Goal: Task Accomplishment & Management: Manage account settings

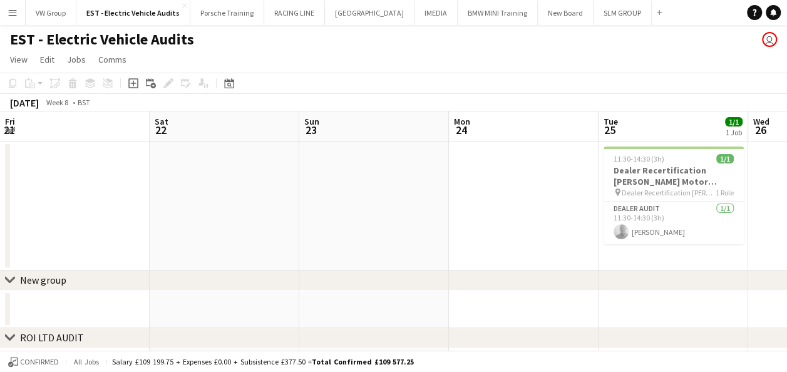
scroll to position [0, 431]
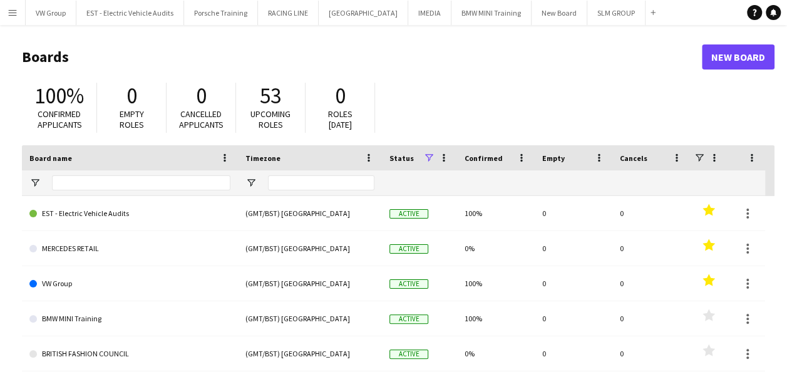
click at [12, 11] on app-icon "Menu" at bounding box center [13, 13] width 10 height 10
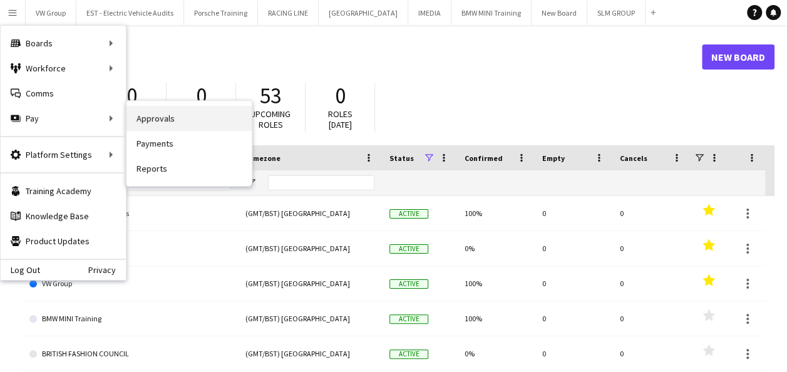
click at [150, 118] on link "Approvals" at bounding box center [189, 118] width 125 height 25
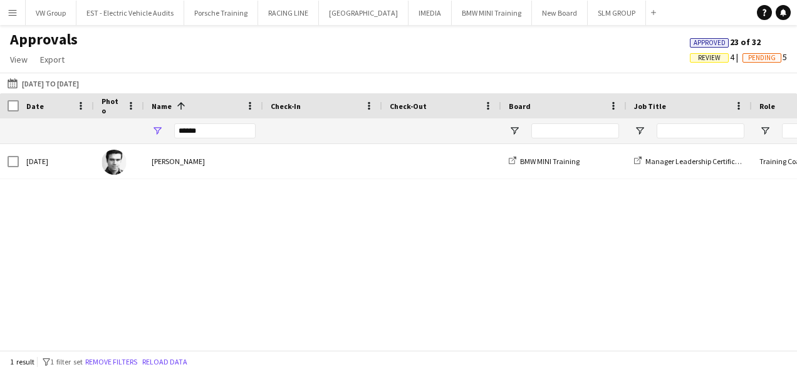
click at [712, 56] on span "Review" at bounding box center [709, 58] width 23 height 8
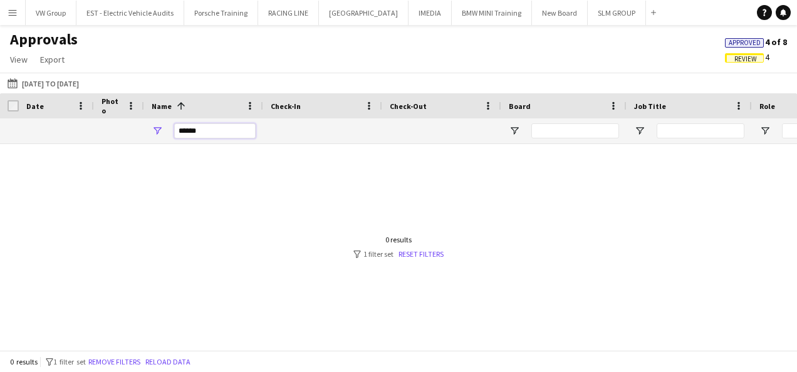
click at [212, 130] on input "******" at bounding box center [214, 130] width 81 height 15
type input "*"
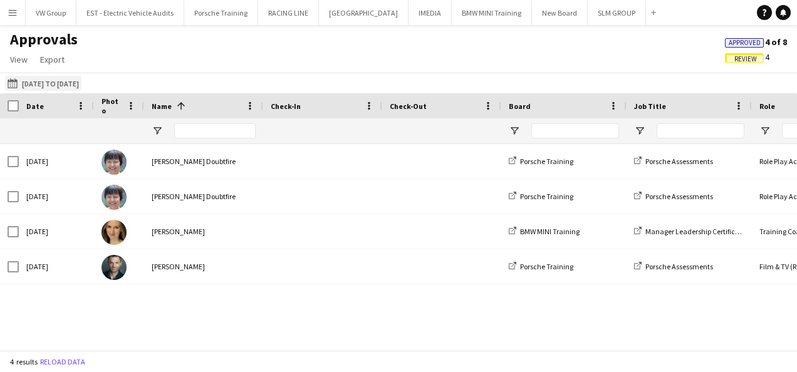
click at [66, 83] on button "[DATE] to [DATE] [DATE] to [DATE]" at bounding box center [43, 83] width 76 height 15
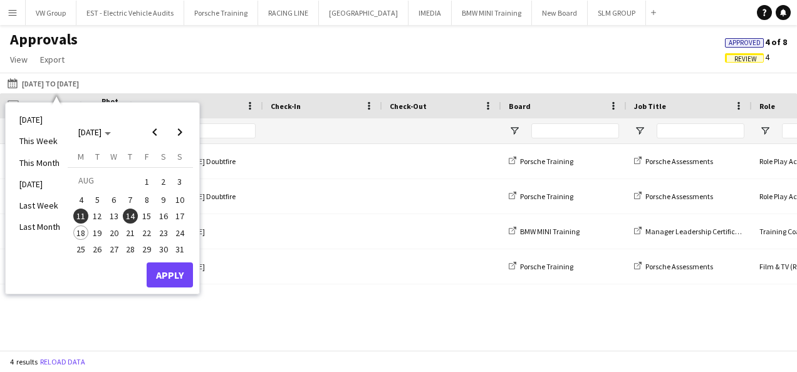
click at [148, 182] on span "1" at bounding box center [146, 182] width 15 height 18
click at [133, 222] on span "14" at bounding box center [130, 216] width 15 height 15
click at [147, 178] on span "1" at bounding box center [146, 182] width 15 height 18
click at [86, 227] on button "18" at bounding box center [81, 232] width 16 height 16
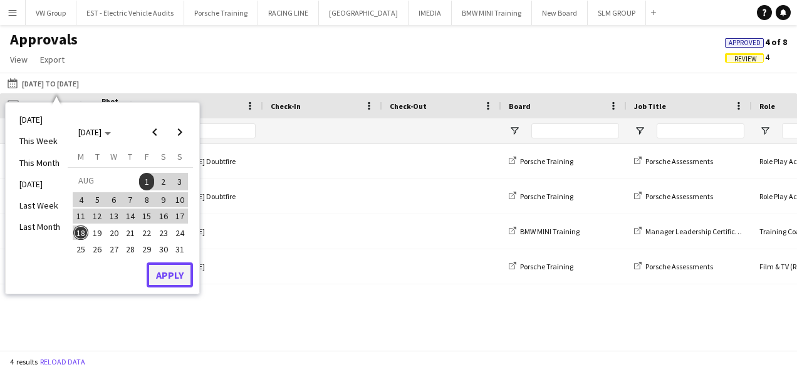
click at [169, 266] on button "Apply" at bounding box center [170, 274] width 46 height 25
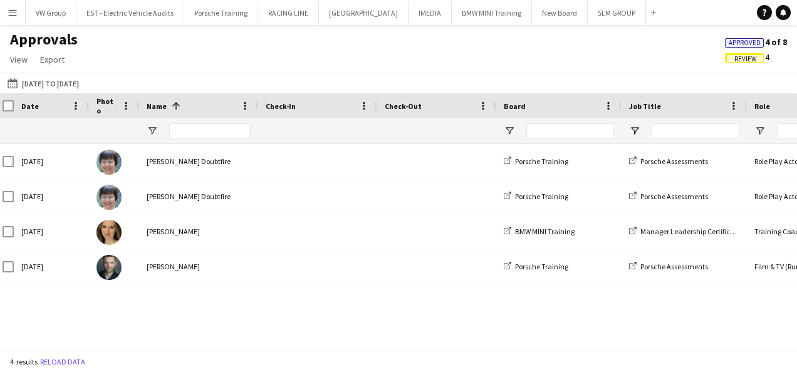
scroll to position [0, 10]
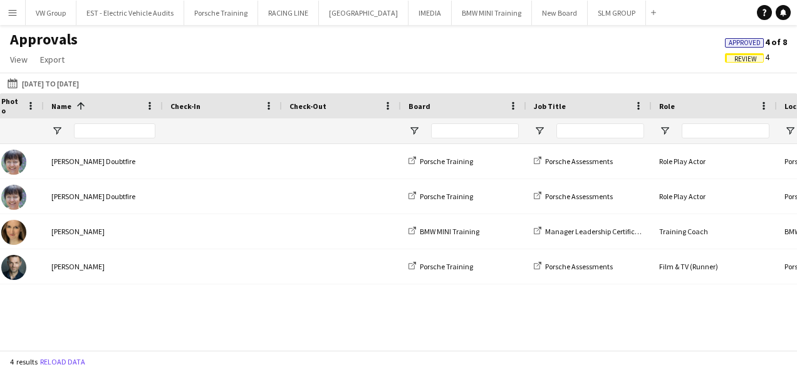
drag, startPoint x: 300, startPoint y: 340, endPoint x: 243, endPoint y: 343, distance: 57.1
click at [243, 343] on div "Job Title Role Location 1" at bounding box center [398, 221] width 797 height 257
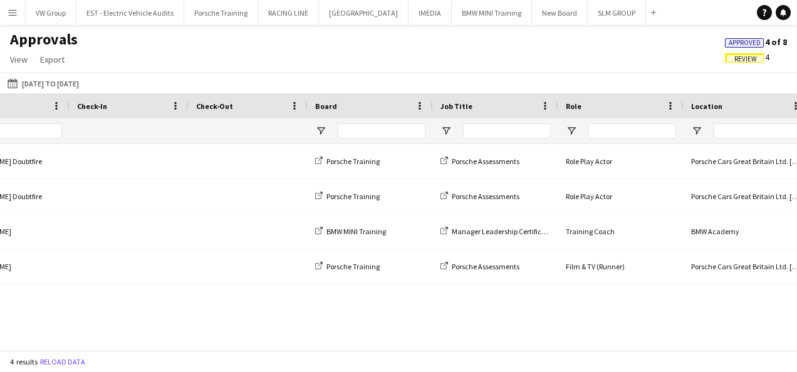
scroll to position [0, 392]
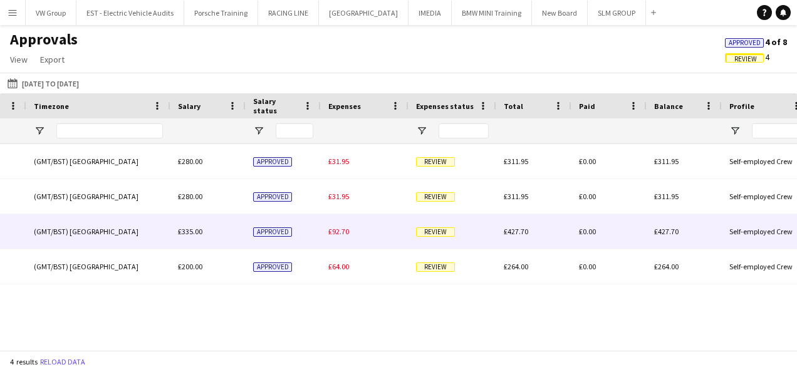
click at [440, 229] on span "Review" at bounding box center [435, 231] width 39 height 9
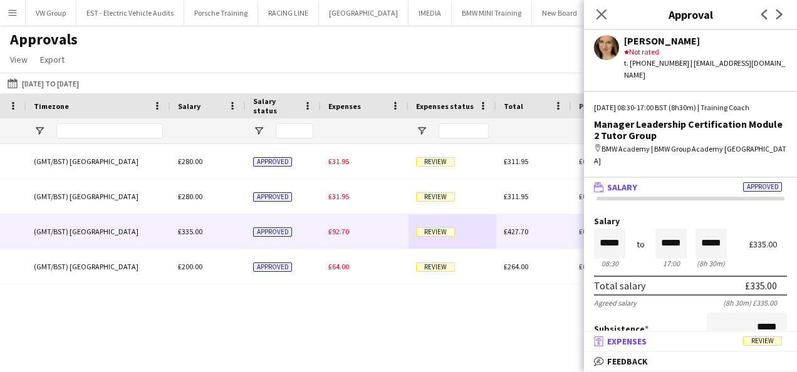
click at [768, 340] on span "Review" at bounding box center [762, 340] width 39 height 9
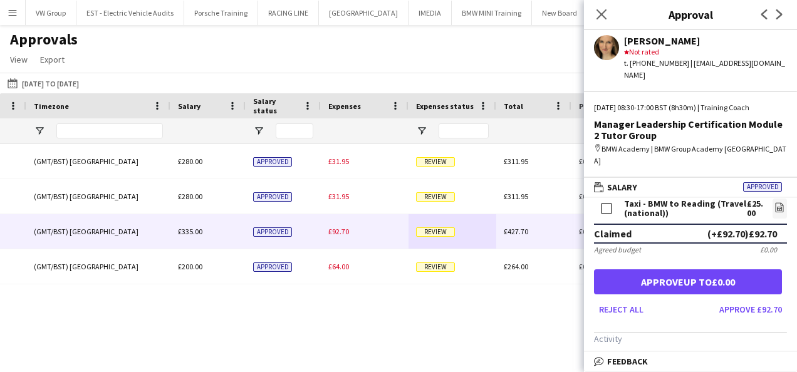
scroll to position [90, 0]
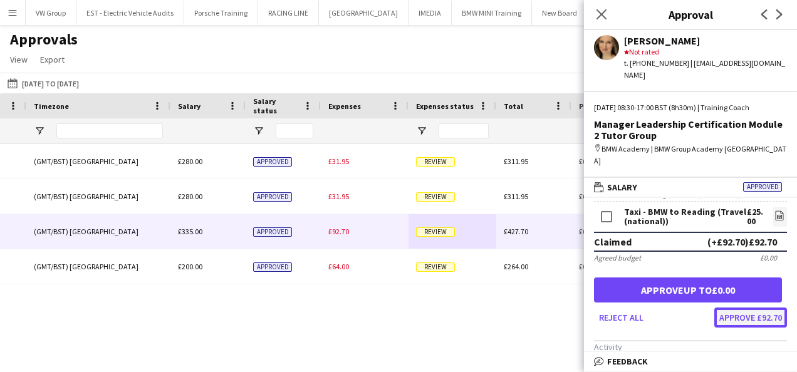
click at [753, 308] on button "Approve £92.70" at bounding box center [750, 318] width 73 height 20
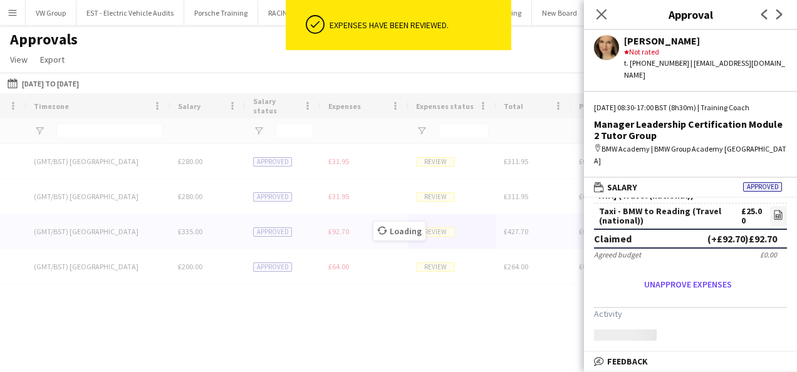
scroll to position [78, 0]
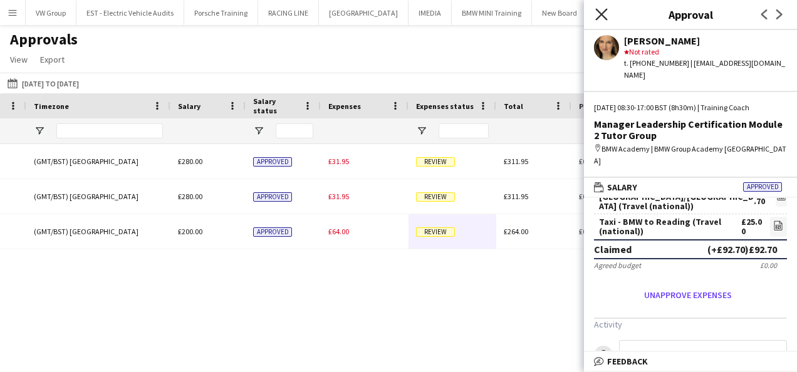
click at [604, 13] on icon "Close pop-in" at bounding box center [601, 14] width 12 height 12
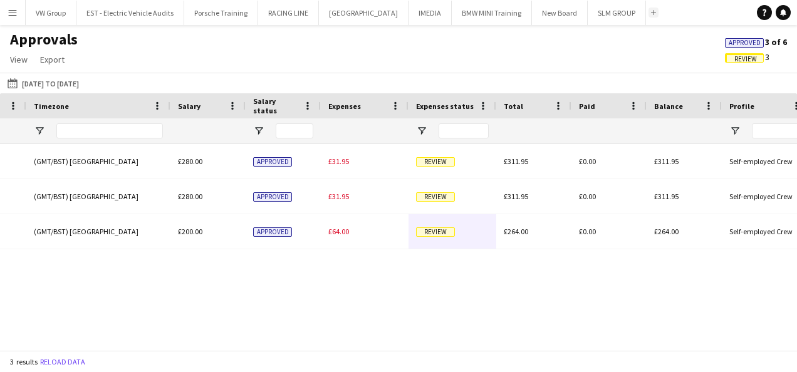
click at [648, 11] on button "Add" at bounding box center [653, 13] width 10 height 10
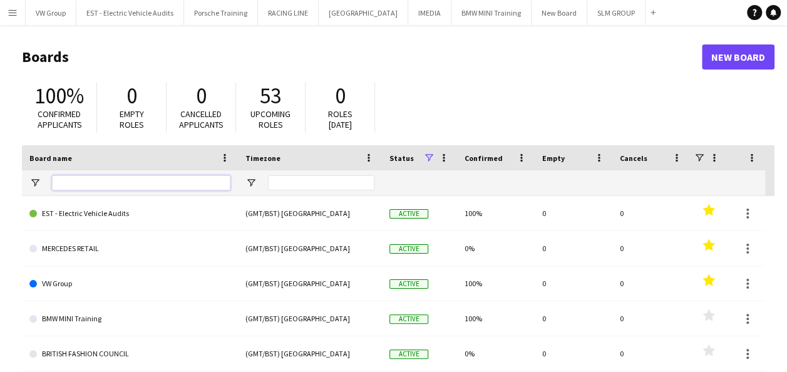
click at [77, 184] on input "Board name Filter Input" at bounding box center [141, 182] width 179 height 15
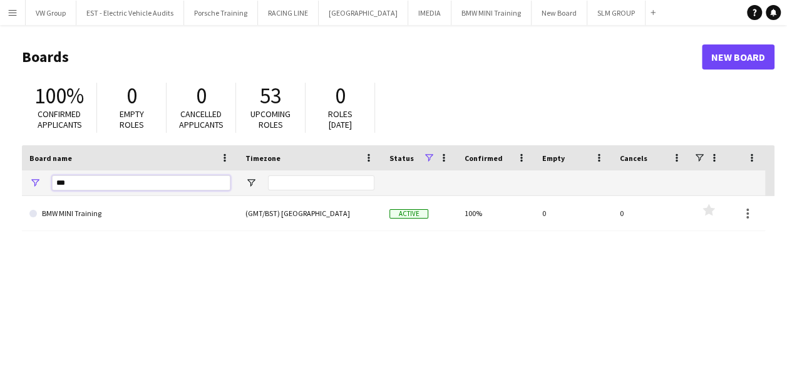
type input "***"
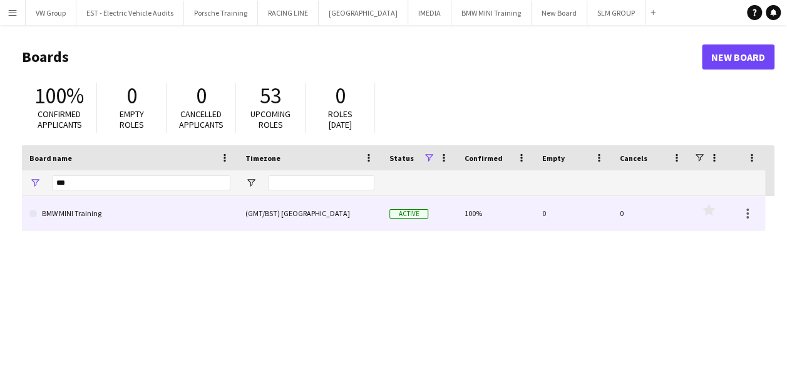
click at [85, 219] on link "BMW MINI Training" at bounding box center [129, 213] width 201 height 35
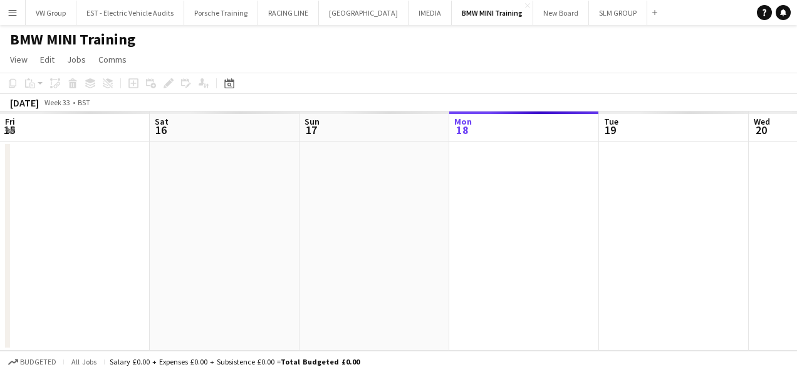
scroll to position [0, 299]
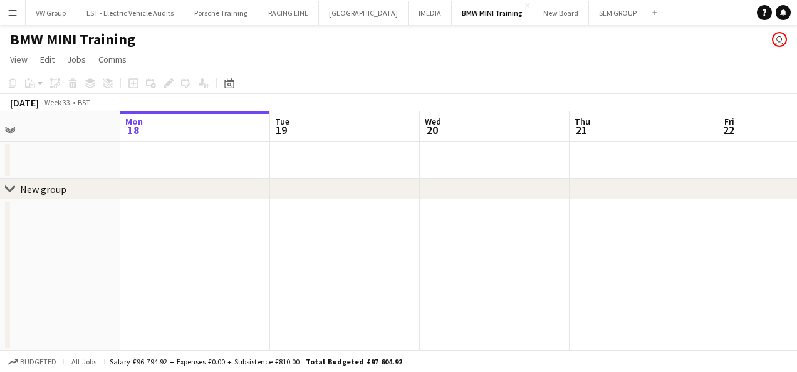
drag, startPoint x: 152, startPoint y: 235, endPoint x: 375, endPoint y: 236, distance: 223.0
click at [370, 236] on app-calendar-viewport "Fri 15 Sat 16 Sun 17 Mon 18 Tue 19 Wed 20 Thu 21 Fri 22 Sat 23 Sun 24 Mon 25" at bounding box center [398, 230] width 797 height 239
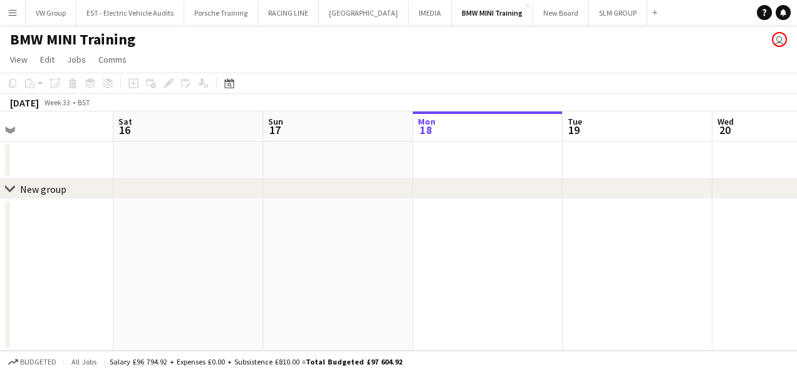
click at [422, 251] on app-calendar-viewport "Wed 13 Thu 14 Fri 15 Sat 16 Sun 17 Mon 18 Tue 19 Wed 20 Thu 21 Fri 22 Sat 23" at bounding box center [398, 230] width 797 height 239
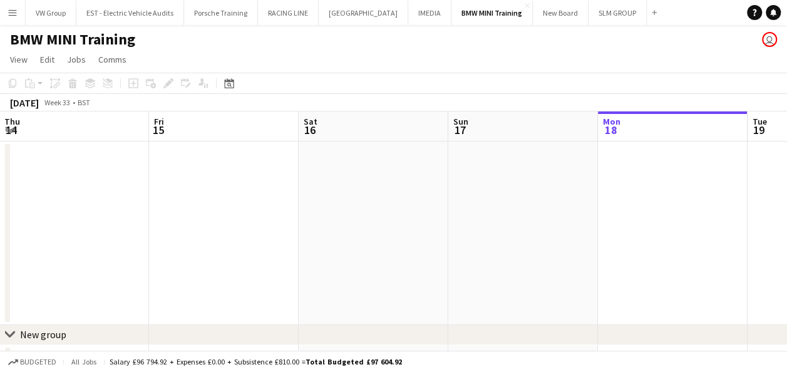
click at [393, 254] on app-calendar-viewport "Tue 12 4/4 1 Job Wed 13 Thu 14 Fri 15 Sat 16 Sun 17 Mon 18 Tue 19 Wed 20 Thu 21…" at bounding box center [393, 246] width 787 height 271
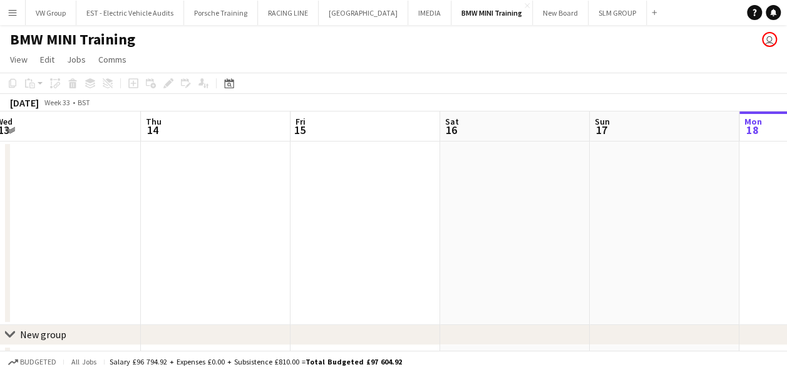
drag, startPoint x: 168, startPoint y: 239, endPoint x: 415, endPoint y: 230, distance: 247.0
click at [414, 230] on app-calendar-viewport "Mon 11 Tue 12 4/4 1 Job Wed 13 Thu 14 Fri 15 Sat 16 Sun 17 Mon 18 Tue 19 Wed 20…" at bounding box center [393, 246] width 787 height 271
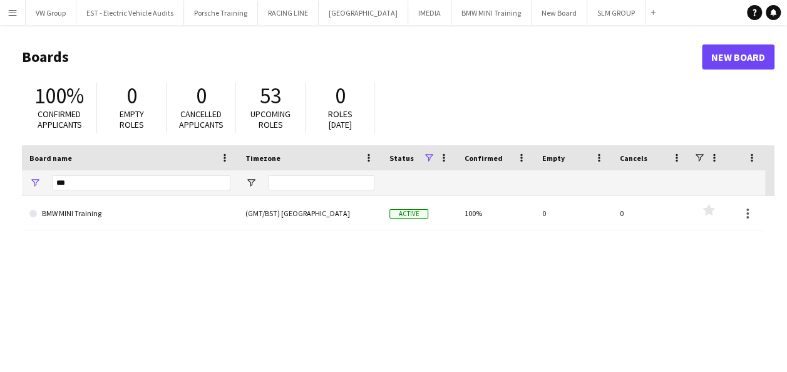
click at [10, 15] on app-icon "Menu" at bounding box center [13, 13] width 10 height 10
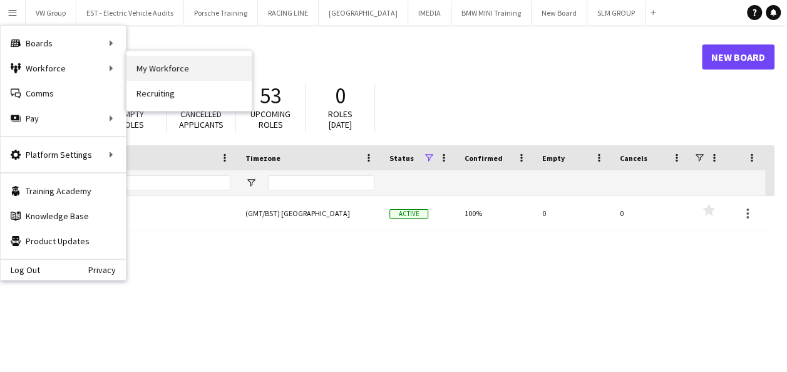
click at [148, 68] on link "My Workforce" at bounding box center [189, 68] width 125 height 25
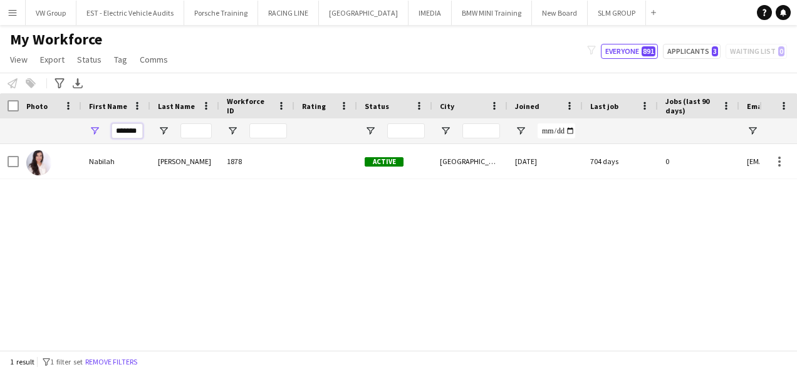
click at [141, 130] on input "*******" at bounding box center [126, 130] width 31 height 15
type input "*"
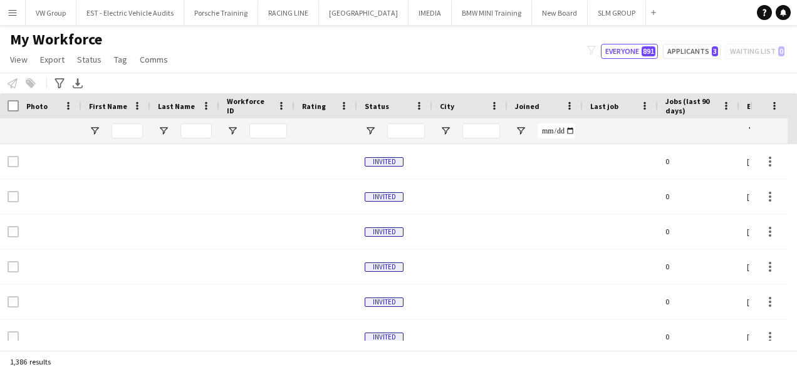
click at [11, 15] on app-icon "Menu" at bounding box center [13, 13] width 10 height 10
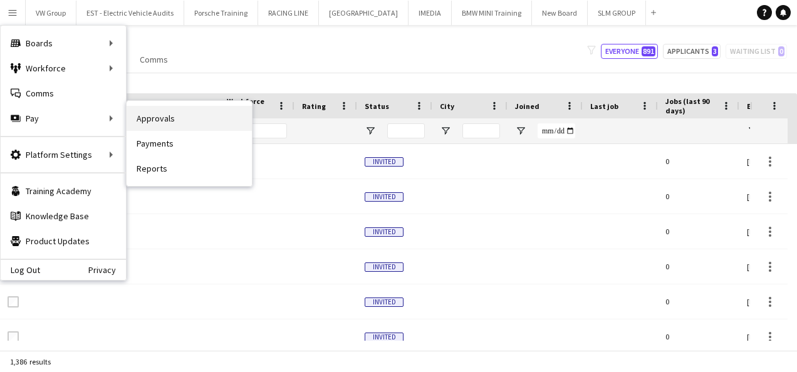
click at [161, 120] on link "Approvals" at bounding box center [189, 118] width 125 height 25
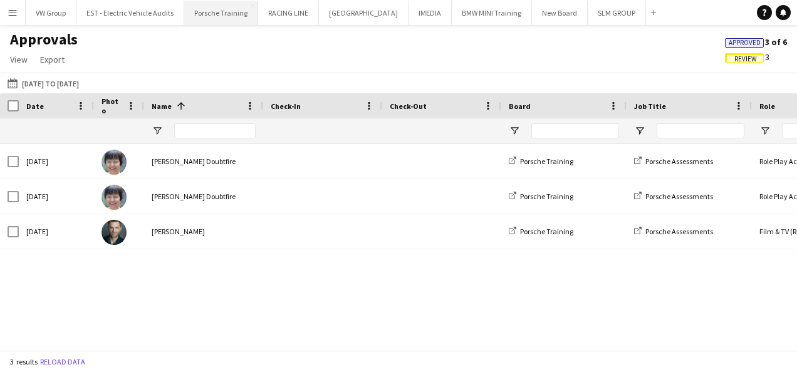
click at [213, 11] on button "Porsche Training Close" at bounding box center [221, 13] width 74 height 24
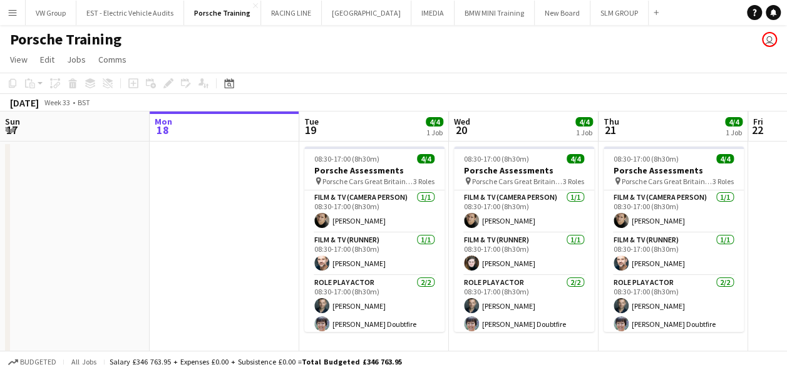
click at [10, 9] on app-icon "Menu" at bounding box center [13, 13] width 10 height 10
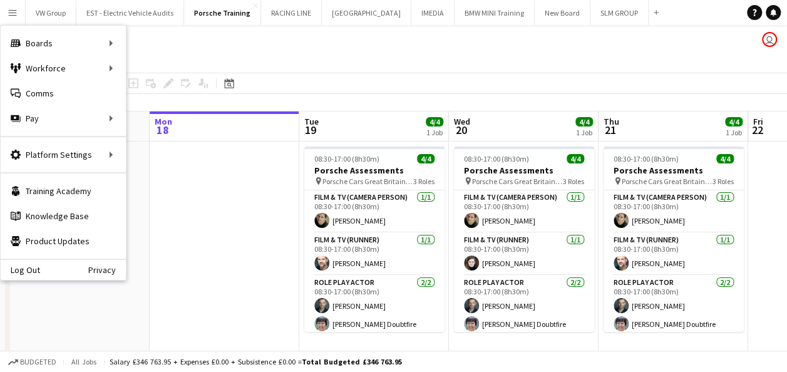
click at [177, 256] on app-date-cell at bounding box center [225, 249] width 150 height 215
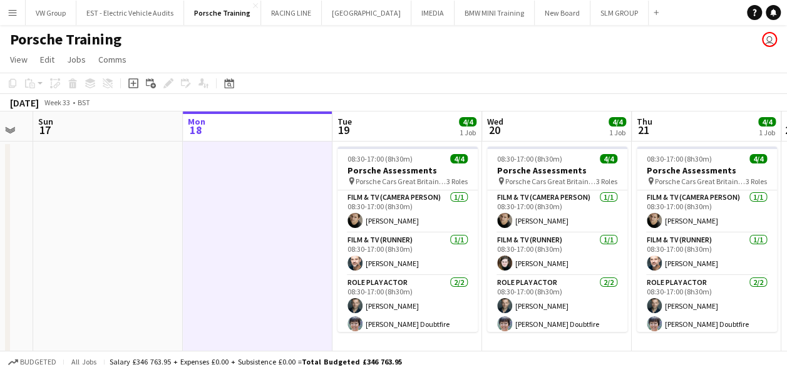
drag, startPoint x: 219, startPoint y: 242, endPoint x: 323, endPoint y: 236, distance: 103.5
click at [329, 234] on app-calendar-viewport "Fri 15 Sat 16 Sun 17 Mon 18 Tue 19 4/4 1 Job Wed 20 4/4 1 Job Thu 21 4/4 1 Job …" at bounding box center [393, 291] width 787 height 361
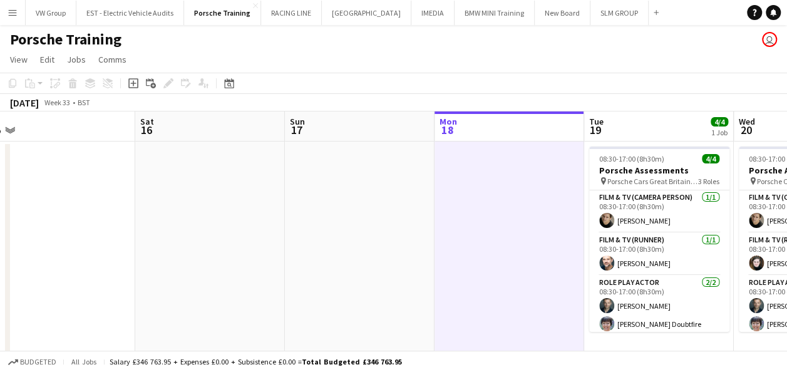
drag, startPoint x: 231, startPoint y: 242, endPoint x: 333, endPoint y: 236, distance: 102.9
click at [333, 236] on app-calendar-viewport "Wed 13 4/4 1 Job Thu 14 4/4 1 Job Fri 15 Sat 16 Sun 17 Mon 18 Tue 19 4/4 1 Job …" at bounding box center [393, 291] width 787 height 361
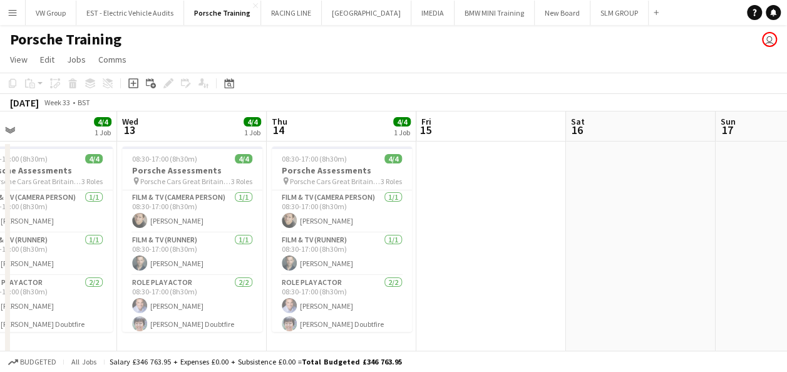
drag, startPoint x: 184, startPoint y: 260, endPoint x: 410, endPoint y: 243, distance: 226.1
click at [410, 243] on app-calendar-viewport "Sun 10 Mon 11 Tue 12 4/4 1 Job Wed 13 4/4 1 Job Thu 14 4/4 1 Job Fri 15 Sat 16 …" at bounding box center [393, 291] width 787 height 361
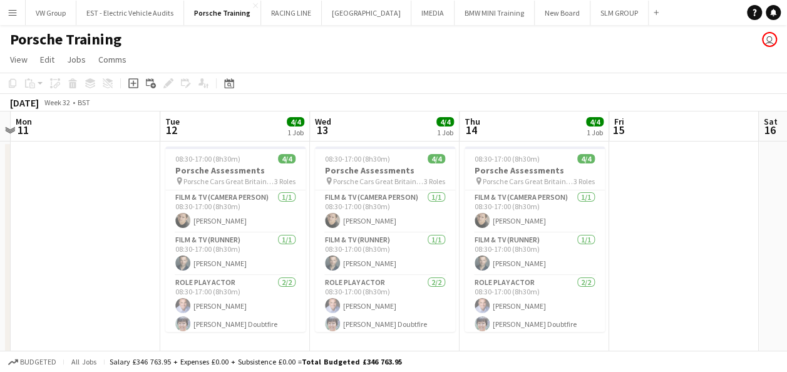
drag, startPoint x: 248, startPoint y: 264, endPoint x: 304, endPoint y: 256, distance: 56.9
click at [304, 256] on app-calendar-viewport "Sat 9 Sun 10 Mon 11 Tue 12 4/4 1 Job Wed 13 4/4 1 Job Thu 14 4/4 1 Job Fri 15 S…" at bounding box center [393, 291] width 787 height 361
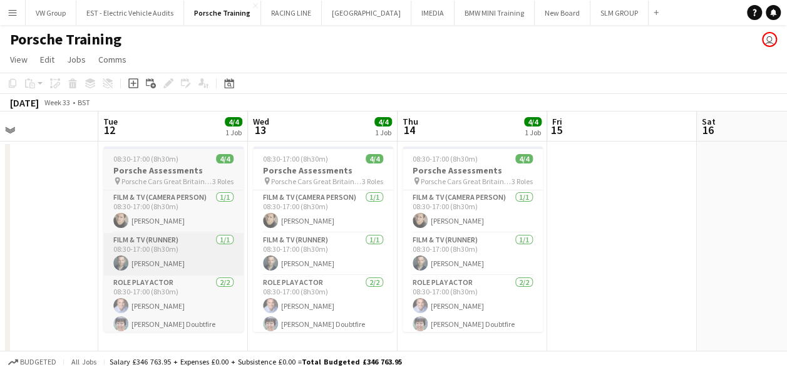
drag, startPoint x: 293, startPoint y: 255, endPoint x: 214, endPoint y: 245, distance: 80.2
click at [216, 246] on app-calendar-viewport "Sat 9 Sun 10 Mon 11 Tue 12 4/4 1 Job Wed 13 4/4 1 Job Thu 14 4/4 1 Job Fri 15 S…" at bounding box center [393, 291] width 787 height 361
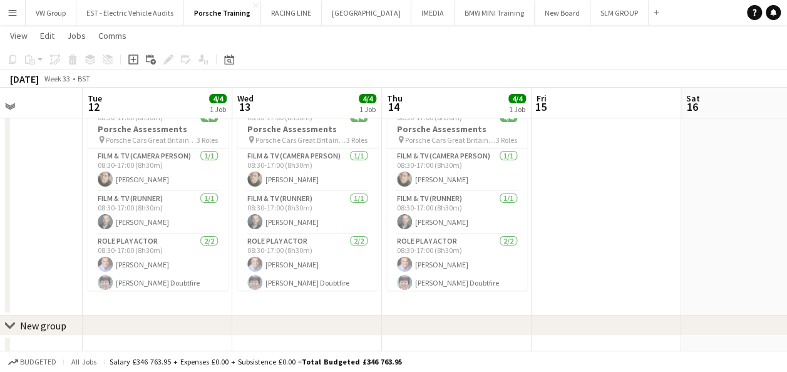
scroll to position [40, 0]
click at [13, 11] on app-icon "Menu" at bounding box center [13, 13] width 10 height 10
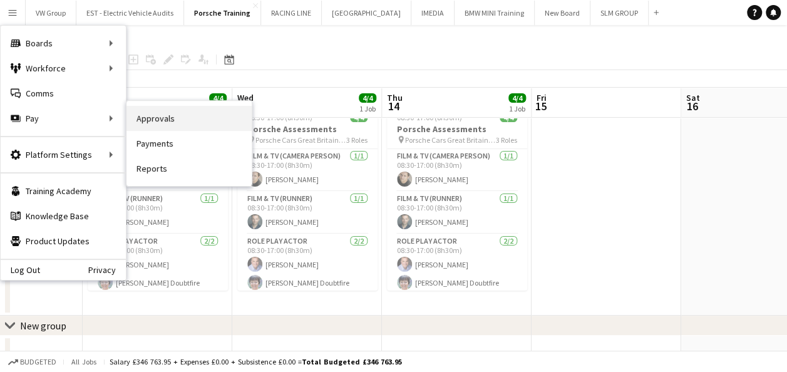
click at [162, 120] on link "Approvals" at bounding box center [189, 118] width 125 height 25
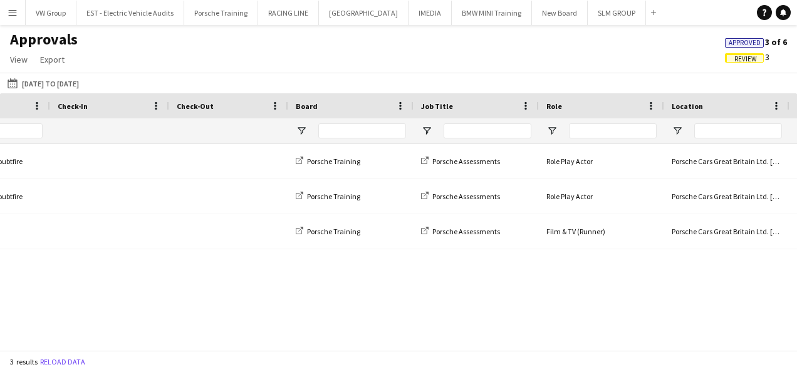
scroll to position [0, 294]
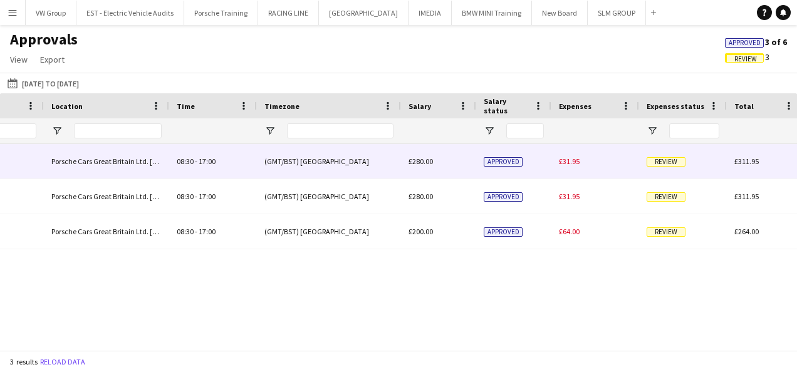
click at [660, 162] on span "Review" at bounding box center [665, 161] width 39 height 9
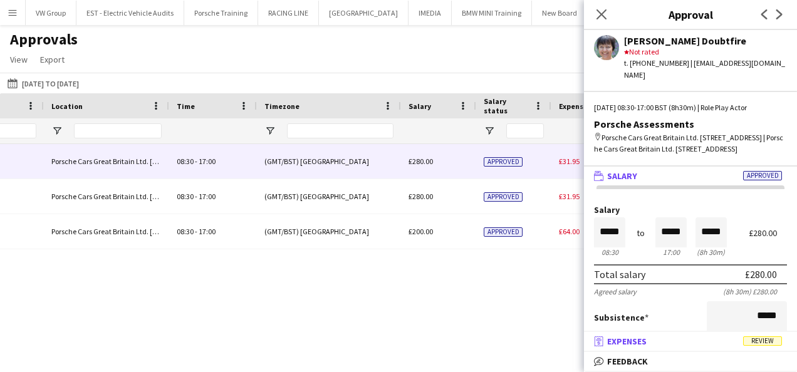
click at [762, 342] on span "Review" at bounding box center [762, 340] width 39 height 9
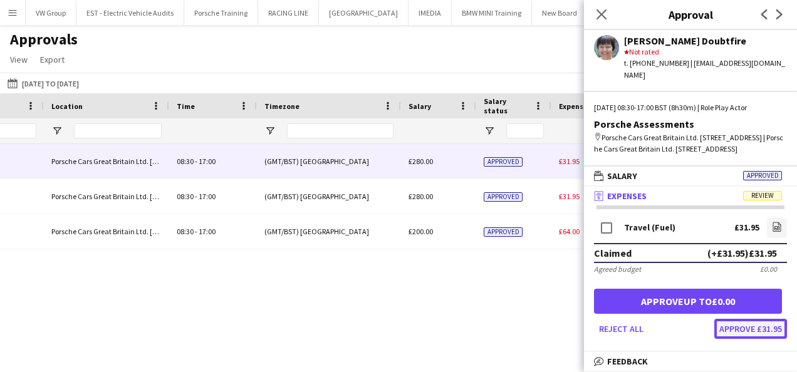
click at [750, 324] on button "Approve £31.95" at bounding box center [750, 329] width 73 height 20
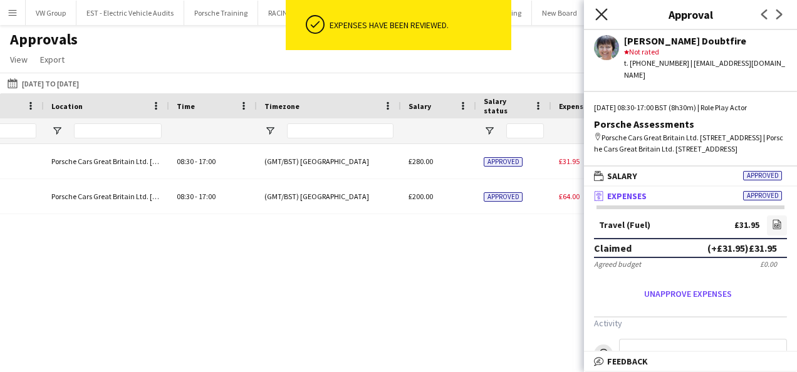
click at [603, 14] on icon "Close pop-in" at bounding box center [601, 14] width 12 height 12
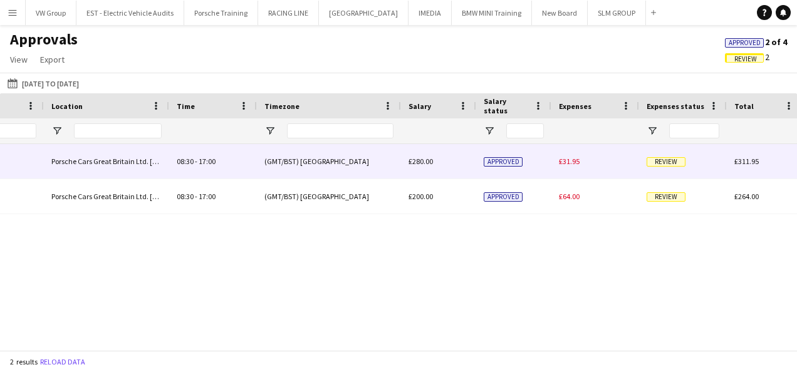
click at [655, 165] on span "Review" at bounding box center [665, 161] width 39 height 9
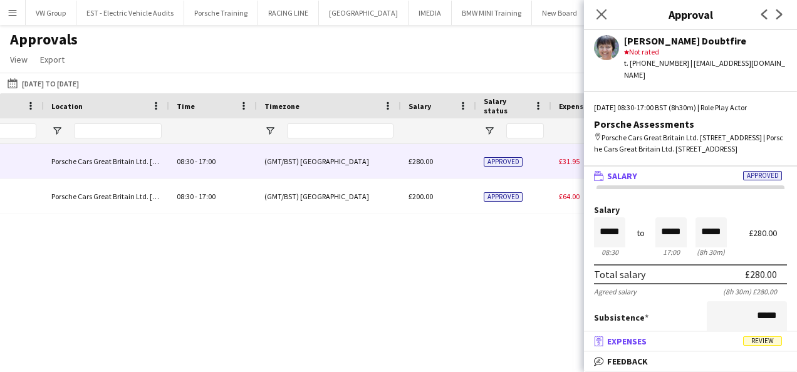
click at [757, 341] on span "Review" at bounding box center [762, 340] width 39 height 9
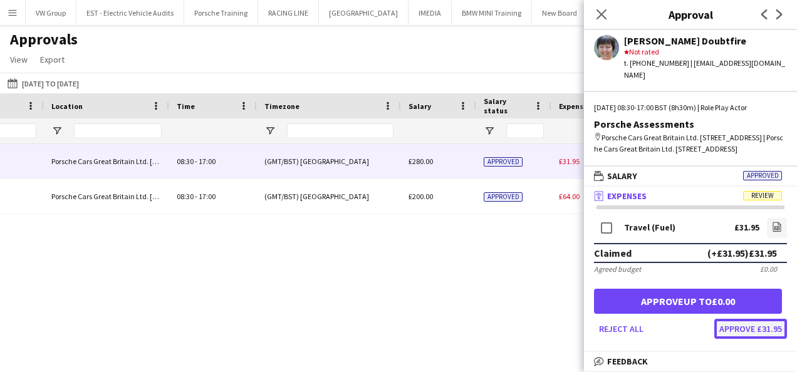
click at [755, 330] on button "Approve £31.95" at bounding box center [750, 329] width 73 height 20
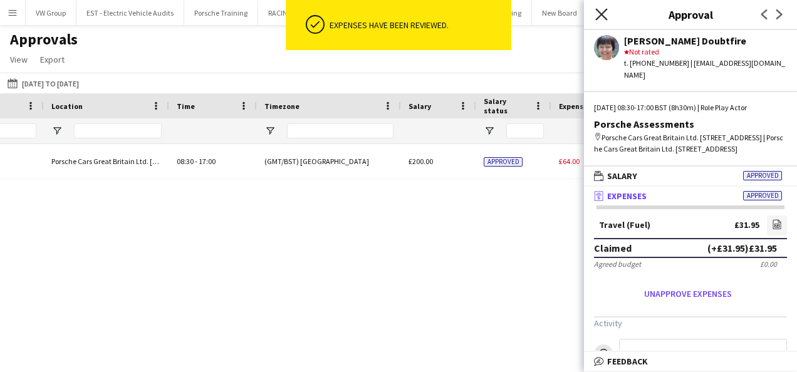
click at [601, 15] on icon at bounding box center [601, 14] width 12 height 12
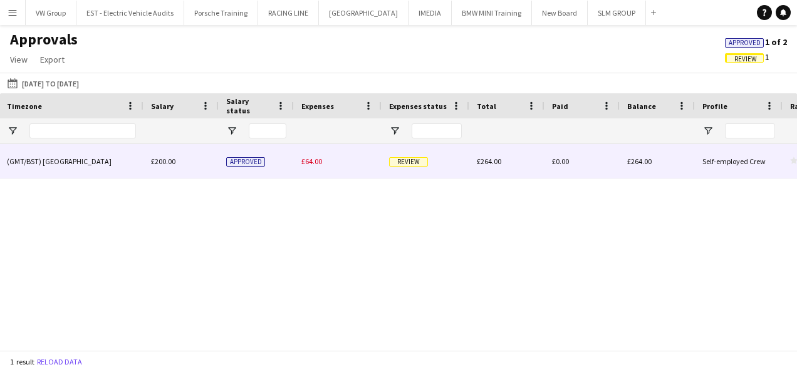
click at [417, 163] on span "Review" at bounding box center [408, 161] width 39 height 9
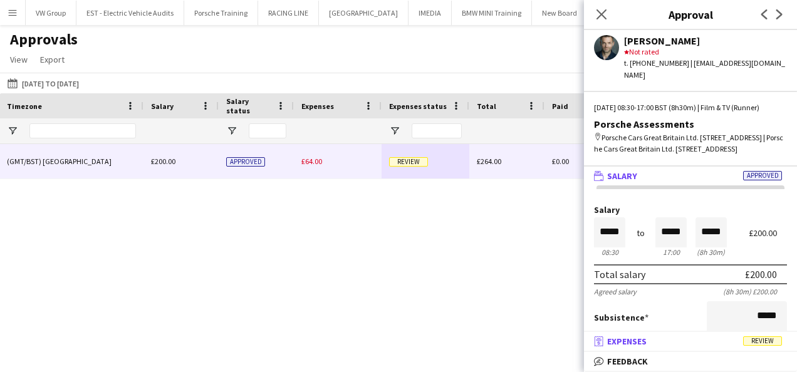
click at [772, 342] on span "Review" at bounding box center [762, 340] width 39 height 9
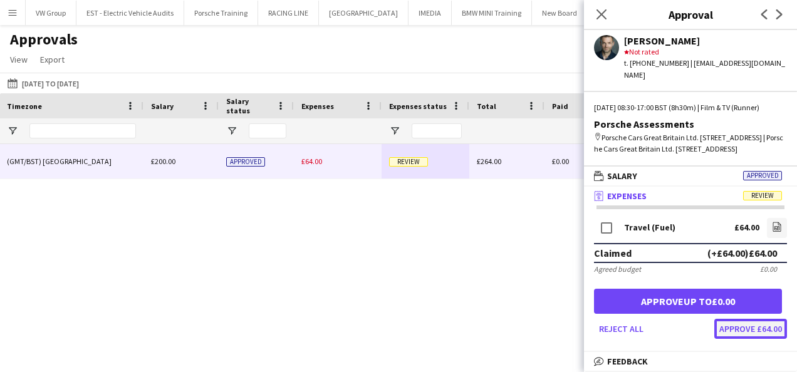
click at [771, 339] on button "Approve £64.00" at bounding box center [750, 329] width 73 height 20
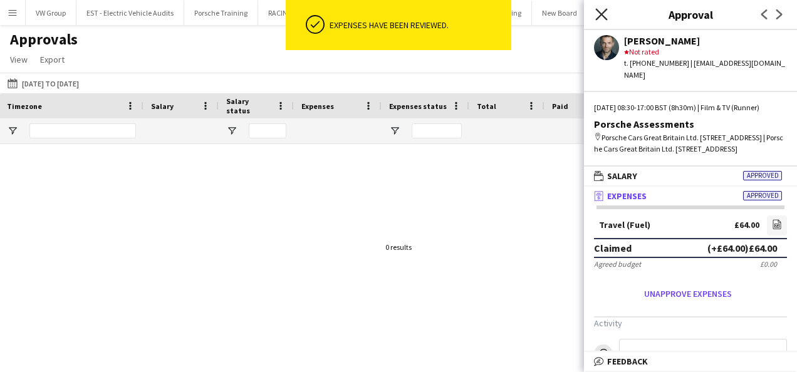
click at [600, 11] on icon "Close pop-in" at bounding box center [601, 14] width 12 height 12
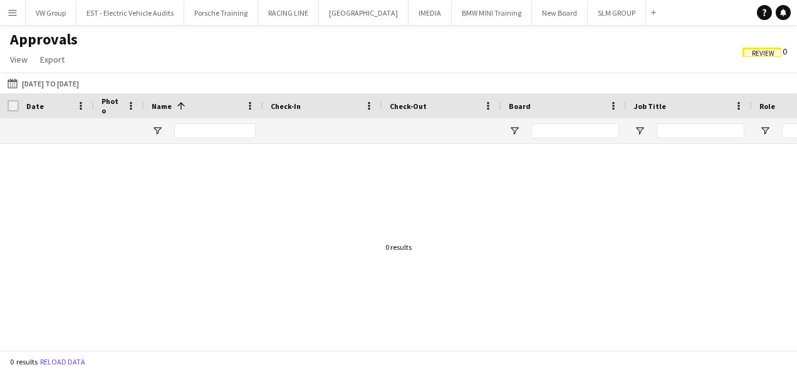
click at [15, 13] on app-icon "Menu" at bounding box center [13, 13] width 10 height 10
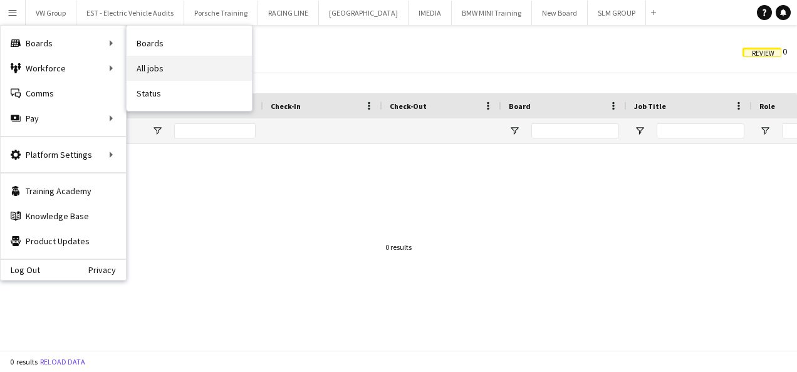
click at [152, 64] on link "All jobs" at bounding box center [189, 68] width 125 height 25
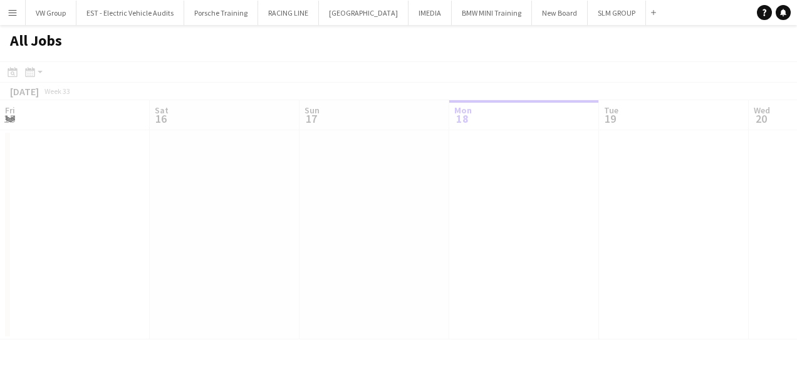
scroll to position [0, 299]
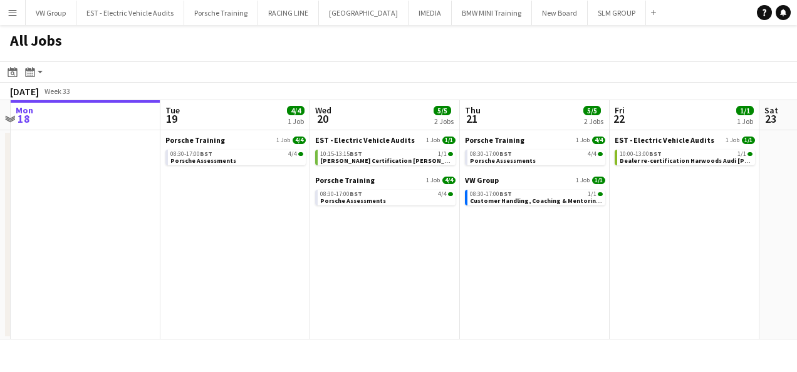
drag, startPoint x: 363, startPoint y: 251, endPoint x: 269, endPoint y: 261, distance: 95.1
click at [265, 261] on app-calendar-viewport "Fri 15 Sat 16 Sun 17 Mon 18 Tue 19 4/4 1 Job Wed 20 5/5 2 Jobs Thu 21 5/5 2 Job…" at bounding box center [398, 219] width 797 height 239
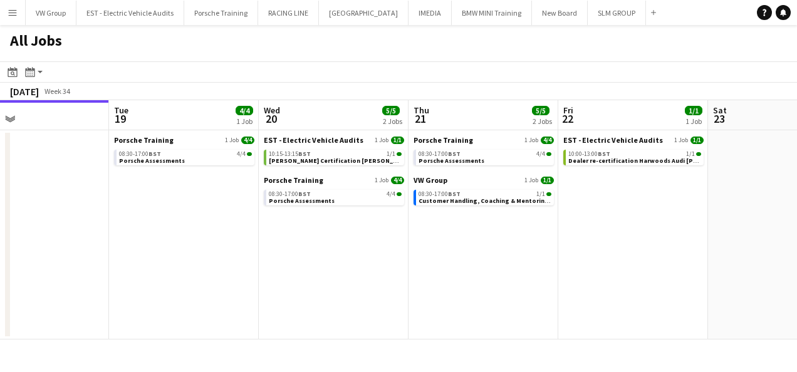
scroll to position [0, 526]
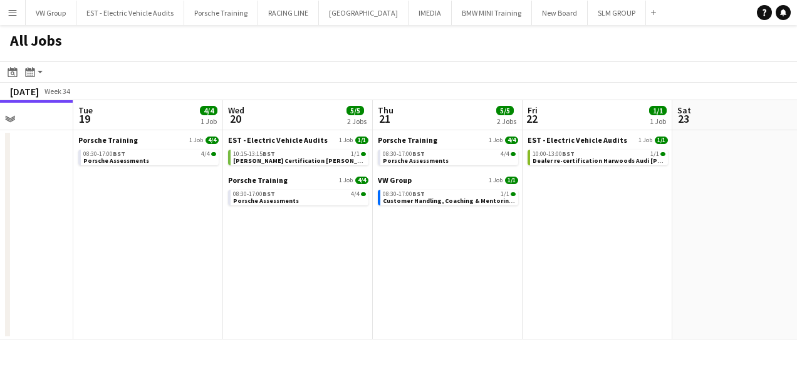
drag, startPoint x: 386, startPoint y: 266, endPoint x: 322, endPoint y: 269, distance: 64.0
click at [322, 269] on app-calendar-viewport "Fri 15 Sat 16 Sun 17 Mon 18 Tue 19 4/4 1 Job Wed 20 5/5 2 Jobs Thu 21 5/5 2 Job…" at bounding box center [398, 219] width 797 height 239
click at [316, 150] on link "10:15-13:15 BST 1/1 EVA Dealer Certification John Clark KIA Peterborough AB42 1…" at bounding box center [299, 157] width 133 height 14
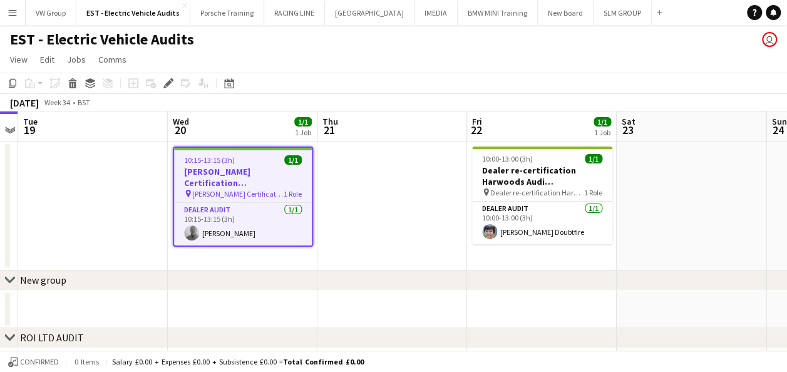
click at [15, 14] on app-icon "Menu" at bounding box center [13, 13] width 10 height 10
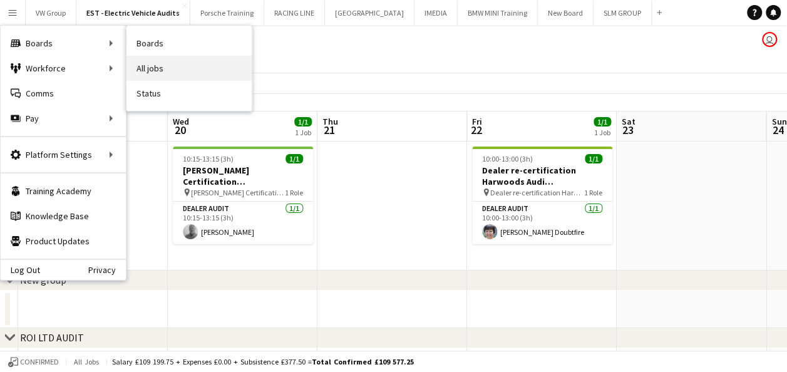
click at [144, 68] on link "All jobs" at bounding box center [189, 68] width 125 height 25
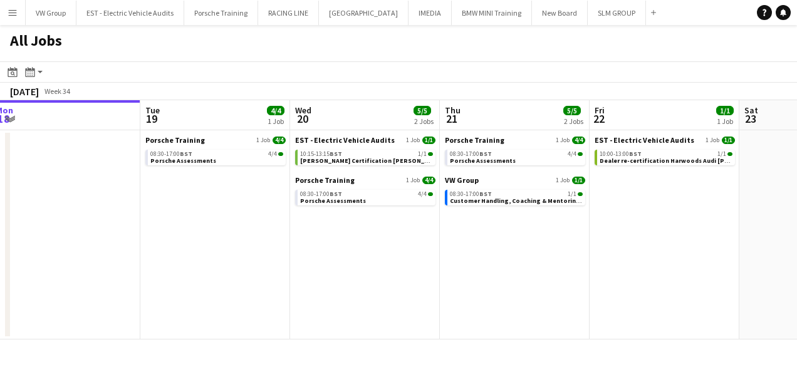
scroll to position [0, 459]
drag, startPoint x: 479, startPoint y: 267, endPoint x: 428, endPoint y: 270, distance: 51.4
click at [428, 270] on app-calendar-viewport "Fri 15 Sat 16 Sun 17 Mon 18 Tue 19 4/4 1 Job Wed 20 5/5 2 Jobs Thu 21 5/5 2 Job…" at bounding box center [398, 219] width 797 height 239
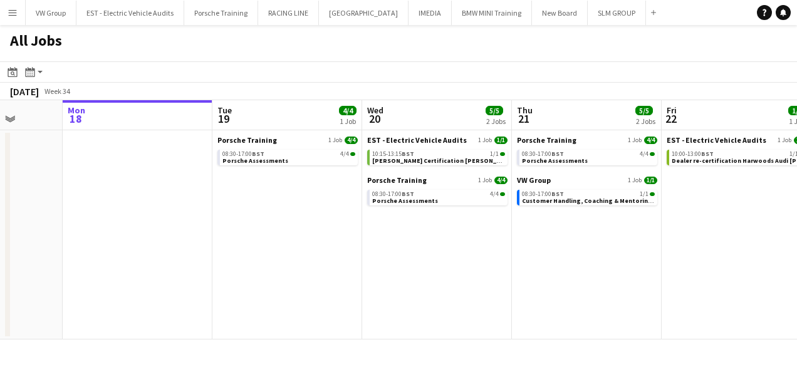
drag, startPoint x: 418, startPoint y: 244, endPoint x: 363, endPoint y: 253, distance: 55.2
click at [363, 254] on app-calendar-viewport "Fri 15 Sat 16 Sun 17 Mon 18 Tue 19 4/4 1 Job Wed 20 5/5 2 Jobs Thu 21 5/5 2 Job…" at bounding box center [398, 219] width 797 height 239
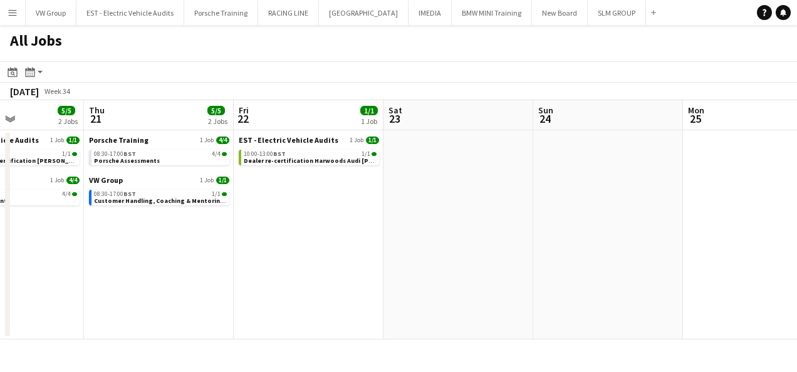
click at [358, 257] on app-all-jobs "All Jobs Date picker AUG 2025 AUG 2025 Monday M Tuesday T Wednesday W Thursday …" at bounding box center [398, 182] width 797 height 314
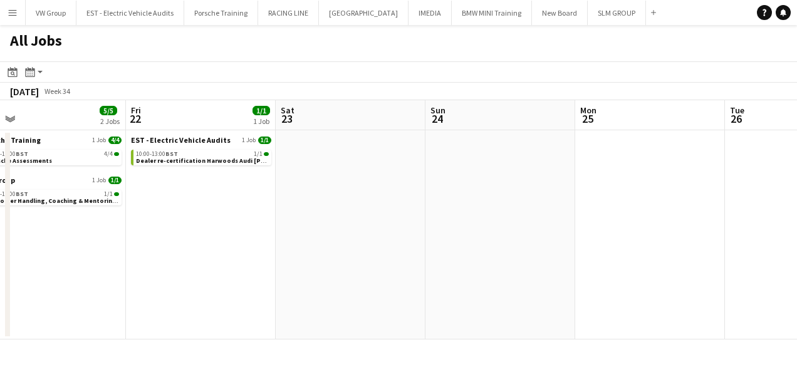
drag, startPoint x: 514, startPoint y: 256, endPoint x: 276, endPoint y: 298, distance: 242.3
click at [272, 302] on app-calendar-viewport "Tue 19 4/4 1 Job Wed 20 5/5 2 Jobs Thu 21 5/5 2 Jobs Fri 22 1/1 1 Job Sat 23 Su…" at bounding box center [398, 219] width 797 height 239
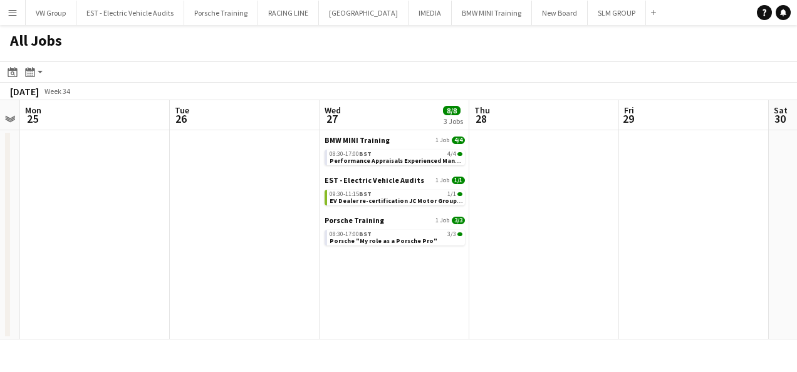
drag, startPoint x: 352, startPoint y: 282, endPoint x: 342, endPoint y: 292, distance: 13.7
click at [284, 296] on app-calendar-viewport "Thu 21 5/5 2 Jobs Fri 22 1/1 1 Job Sat 23 Sun 24 Mon 25 Tue 26 Wed 27 8/8 3 Job…" at bounding box center [398, 219] width 797 height 239
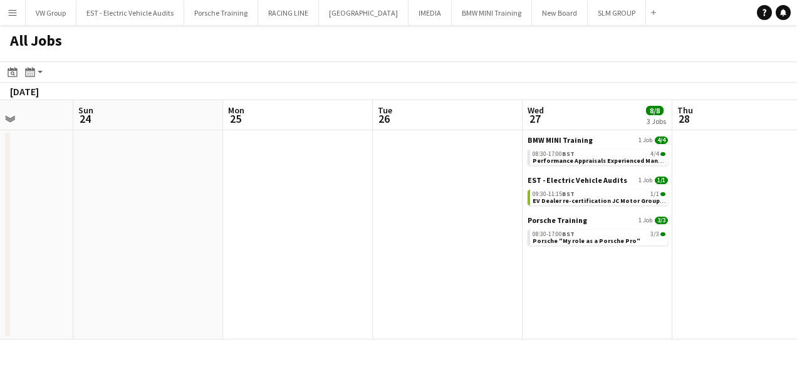
drag, startPoint x: 425, startPoint y: 294, endPoint x: 332, endPoint y: 311, distance: 94.8
click at [332, 312] on app-calendar-viewport "Thu 21 5/5 2 Jobs Fri 22 1/1 1 Job Sat 23 Sun 24 Mon 25 Tue 26 Wed 27 8/8 3 Job…" at bounding box center [398, 219] width 797 height 239
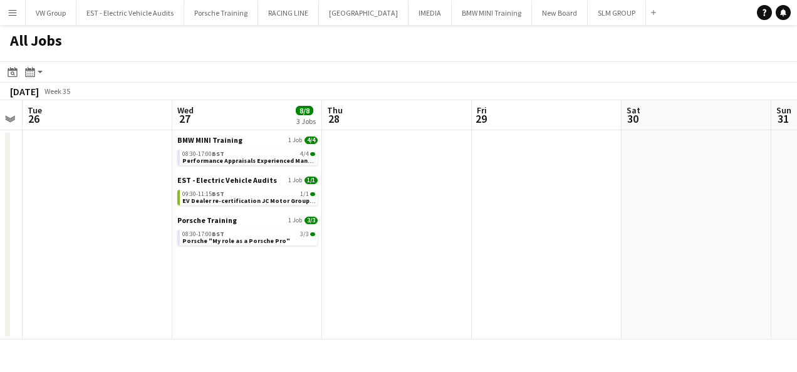
scroll to position [0, 426]
drag, startPoint x: 456, startPoint y: 287, endPoint x: 405, endPoint y: 291, distance: 50.9
click at [405, 291] on app-calendar-viewport "Sat 23 Sun 24 Mon 25 Tue 26 Wed 27 8/8 3 Jobs Thu 28 Fri 29 Sat 30 Sun 31 Mon 1…" at bounding box center [398, 219] width 797 height 239
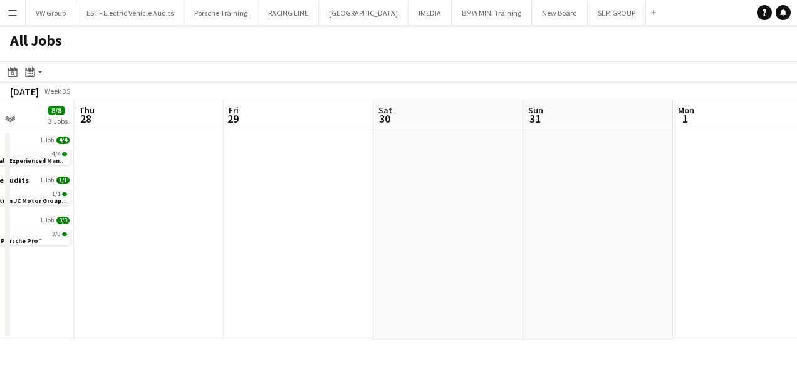
drag, startPoint x: 633, startPoint y: 256, endPoint x: 400, endPoint y: 268, distance: 233.3
click at [385, 273] on app-calendar-viewport "Mon 25 Tue 26 Wed 27 8/8 3 Jobs Thu 28 Fri 29 Sat 30 Sun 31 Mon 1 Tue 2 Wed 3 T…" at bounding box center [398, 219] width 797 height 239
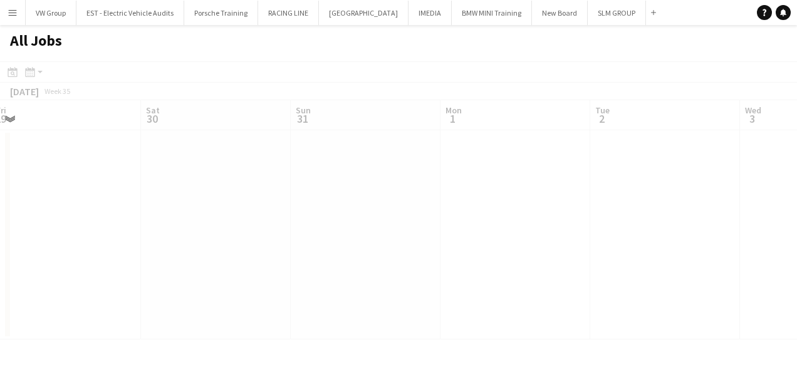
drag, startPoint x: 464, startPoint y: 249, endPoint x: 396, endPoint y: 256, distance: 67.9
click at [394, 257] on app-all-jobs "All Jobs Date picker AUG 2025 AUG 2025 Monday M Tuesday T Wednesday W Thursday …" at bounding box center [398, 182] width 797 height 314
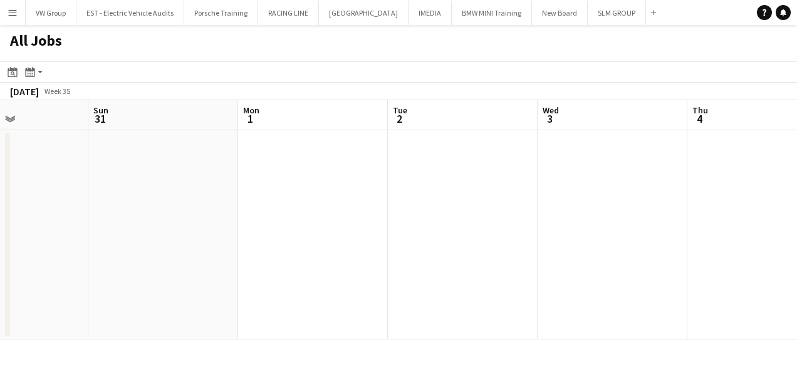
drag, startPoint x: 436, startPoint y: 245, endPoint x: 390, endPoint y: 256, distance: 47.7
click at [377, 257] on app-calendar-viewport "Wed 27 8/8 3 Jobs Thu 28 Fri 29 Sat 30 Sun 31 Mon 1 Tue 2 Wed 3 Thu 4 Fri 5 Sat…" at bounding box center [398, 219] width 797 height 239
drag, startPoint x: 457, startPoint y: 251, endPoint x: 417, endPoint y: 258, distance: 40.2
click at [416, 259] on app-calendar-viewport "Wed 27 8/8 3 Jobs Thu 28 Fri 29 Sat 30 Sun 31 Mon 1 Tue 2 Wed 3 Thu 4 Fri 5 Sat…" at bounding box center [398, 219] width 797 height 239
click at [421, 260] on app-all-jobs "All Jobs Date picker AUG 2025 AUG 2025 Monday M Tuesday T Wednesday W Thursday …" at bounding box center [398, 182] width 797 height 314
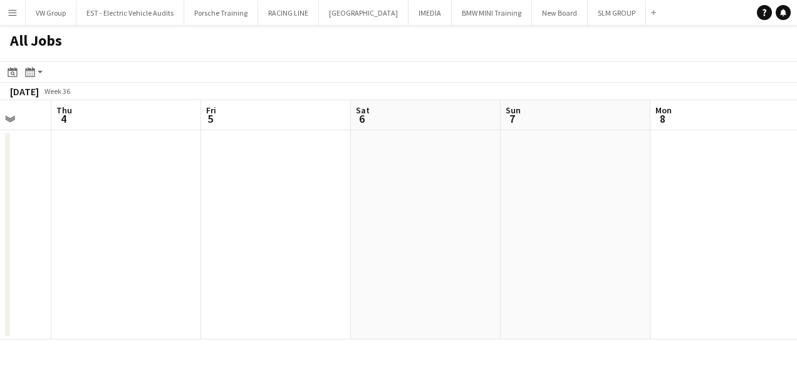
drag, startPoint x: 381, startPoint y: 271, endPoint x: 531, endPoint y: 248, distance: 152.1
click at [356, 279] on app-calendar-viewport "Sun 31 Mon 1 Tue 2 Wed 3 Thu 4 Fri 5 Sat 6 Sun 7 Mon 8 Tue 9 6/6 1 Job Wed 10 1…" at bounding box center [398, 219] width 797 height 239
drag, startPoint x: 600, startPoint y: 252, endPoint x: 328, endPoint y: 283, distance: 274.2
click at [328, 283] on app-calendar-viewport "Sun 31 Mon 1 Tue 2 Wed 3 Thu 4 Fri 5 Sat 6 Sun 7 Mon 8 Tue 9 6/6 1 Job Wed 10 1…" at bounding box center [398, 219] width 797 height 239
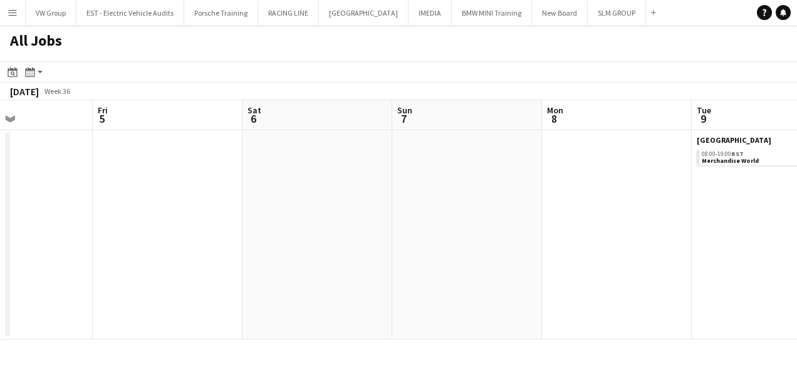
drag, startPoint x: 591, startPoint y: 244, endPoint x: 461, endPoint y: 252, distance: 130.5
click at [362, 269] on app-calendar-viewport "Tue 2 Wed 3 Thu 4 Fri 5 Sat 6 Sun 7 Mon 8 Tue 9 6/6 1 Job Wed 10 10/10 1 Job Th…" at bounding box center [398, 219] width 797 height 239
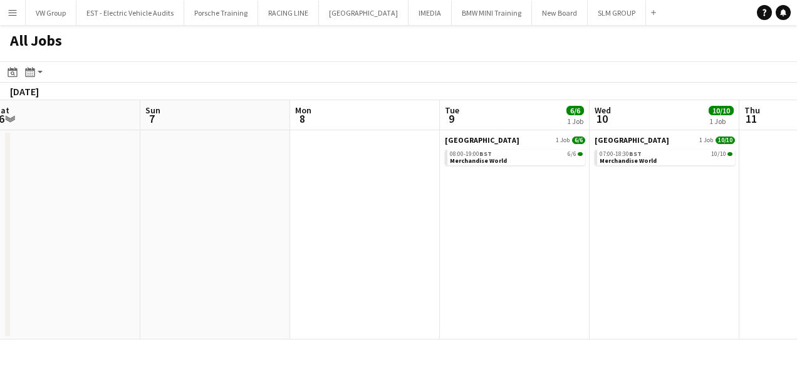
drag, startPoint x: 587, startPoint y: 249, endPoint x: 320, endPoint y: 287, distance: 269.5
click at [321, 287] on app-calendar-viewport "Thu 4 Fri 5 Sat 6 Sun 7 Mon 8 Tue 9 6/6 1 Job Wed 10 10/10 1 Job Thu 11 Fri 12 …" at bounding box center [398, 219] width 797 height 239
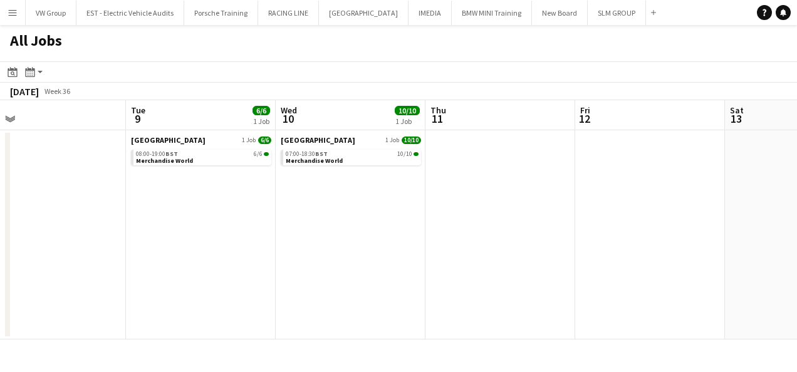
click at [305, 289] on app-all-jobs "All Jobs Date picker AUG 2025 AUG 2025 Monday M Tuesday T Wednesday W Thursday …" at bounding box center [398, 182] width 797 height 314
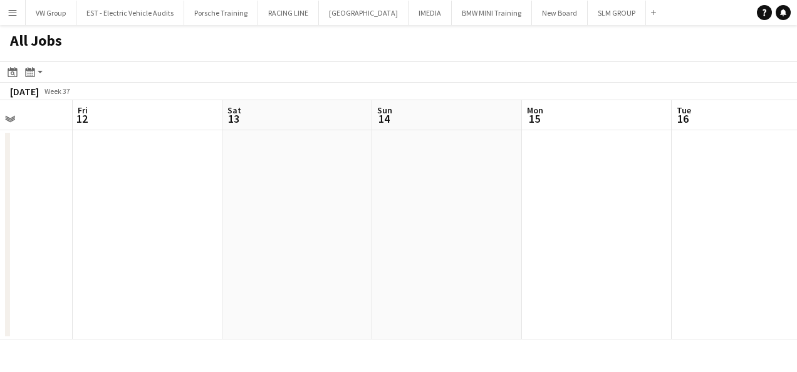
drag, startPoint x: 574, startPoint y: 246, endPoint x: 277, endPoint y: 286, distance: 299.7
click at [277, 287] on app-calendar-viewport "Mon 8 Tue 9 6/6 1 Job Wed 10 10/10 1 Job Thu 11 Fri 12 Sat 13 Sun 14 Mon 15 Tue…" at bounding box center [398, 219] width 797 height 239
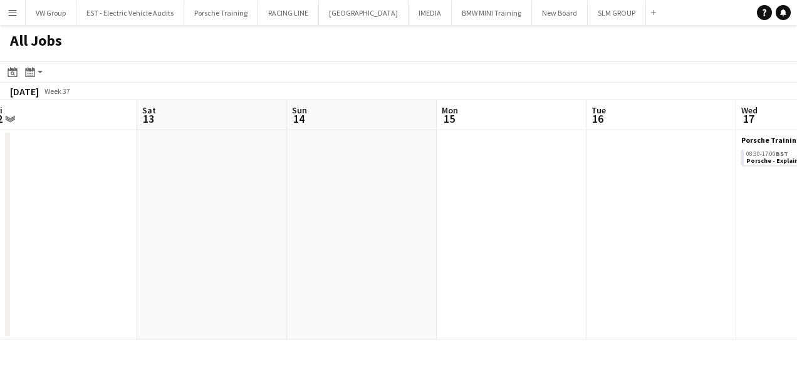
click at [225, 291] on app-all-jobs "All Jobs Date picker AUG 2025 AUG 2025 Monday M Tuesday T Wednesday W Thursday …" at bounding box center [398, 182] width 797 height 314
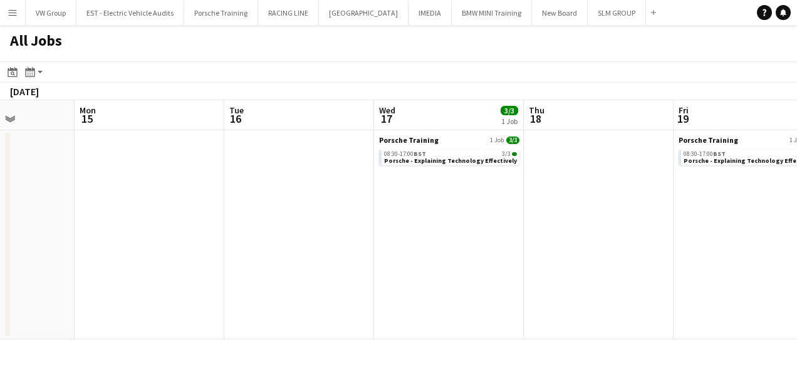
click at [197, 307] on app-calendar-viewport "Fri 12 Sat 13 Sun 14 Mon 15 Tue 16 Wed 17 3/3 1 Job Thu 18 Fri 19 3/3 1 Job Sat…" at bounding box center [398, 219] width 797 height 239
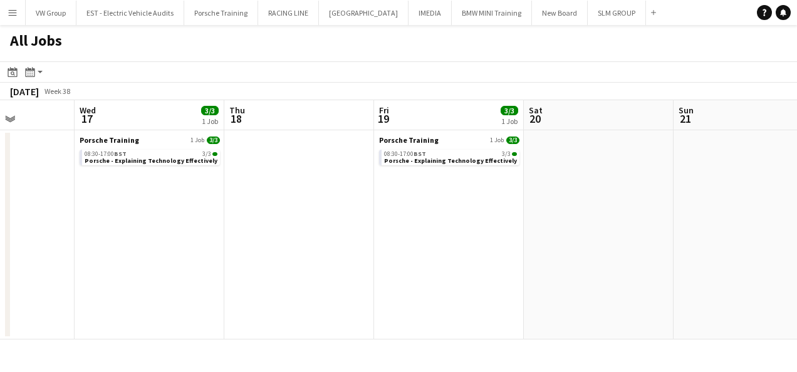
click at [203, 304] on app-all-jobs "All Jobs Date picker AUG 2025 AUG 2025 Monday M Tuesday T Wednesday W Thursday …" at bounding box center [398, 182] width 797 height 314
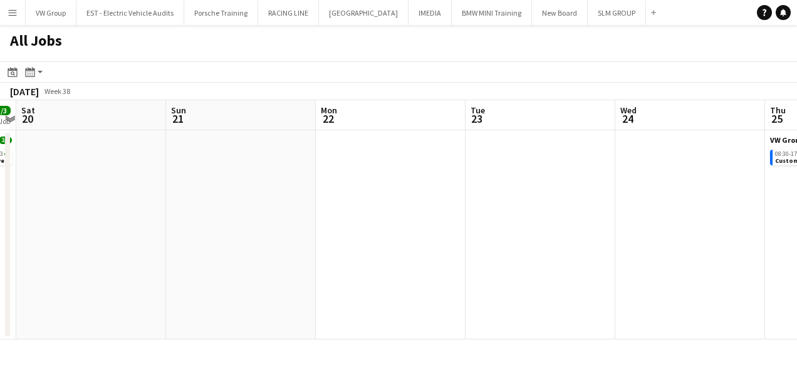
click at [209, 293] on app-calendar-viewport "Tue 16 Wed 17 3/3 1 Job Thu 18 Fri 19 3/3 1 Job Sat 20 Sun 21 Mon 22 Tue 23 Wed…" at bounding box center [398, 219] width 797 height 239
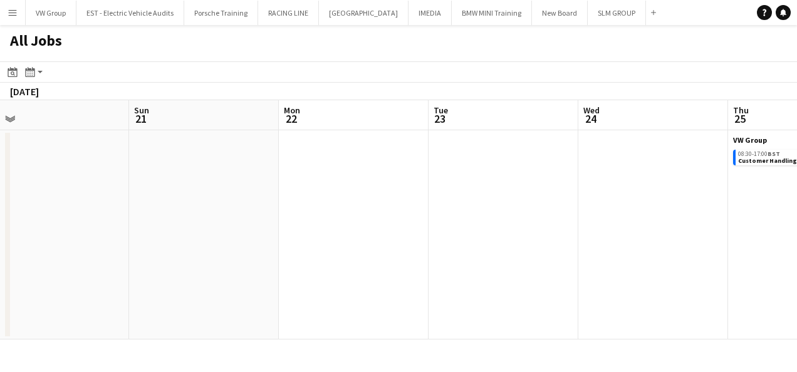
drag, startPoint x: 534, startPoint y: 229, endPoint x: 147, endPoint y: 296, distance: 393.5
click at [123, 304] on app-calendar-viewport "Thu 18 Fri 19 3/3 1 Job Sat 20 Sun 21 Mon 22 Tue 23 Wed 24 Thu 25 1/1 1 Job Fri…" at bounding box center [398, 219] width 797 height 239
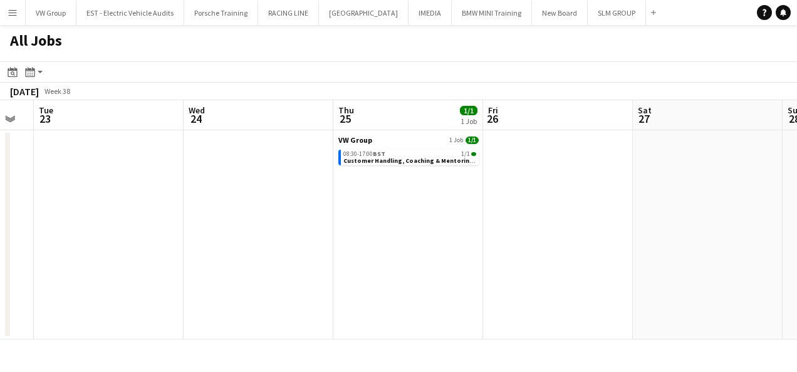
click at [86, 297] on app-calendar-viewport "Sat 20 Sun 21 Mon 22 Tue 23 Wed 24 Thu 25 1/1 1 Job Fri 26 Sat 27 Sun 28 Mon 29…" at bounding box center [398, 219] width 797 height 239
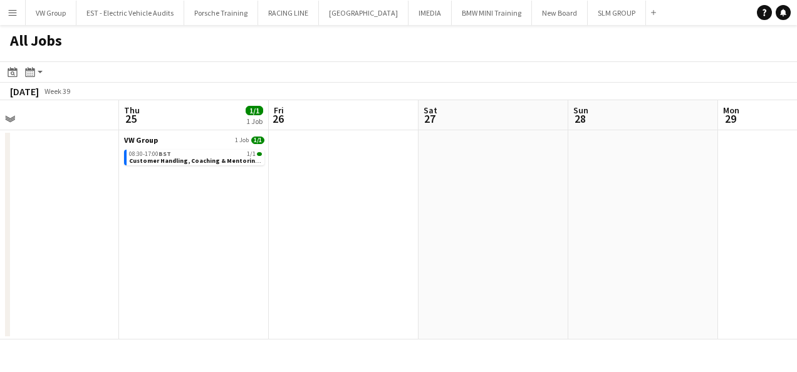
click at [13, 315] on app-all-jobs "All Jobs Date picker AUG 2025 AUG 2025 Monday M Tuesday T Wednesday W Thursday …" at bounding box center [398, 182] width 797 height 314
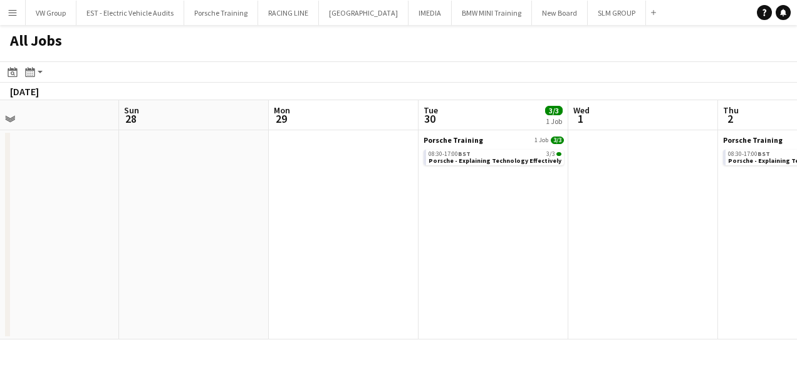
drag, startPoint x: 322, startPoint y: 232, endPoint x: 19, endPoint y: 288, distance: 307.5
click at [20, 288] on app-calendar-viewport "Thu 25 1/1 1 Job Fri 26 Sat 27 Sun 28 Mon 29 Tue 30 3/3 1 Job Wed 1 Thu 2 3/3 1…" at bounding box center [398, 219] width 797 height 239
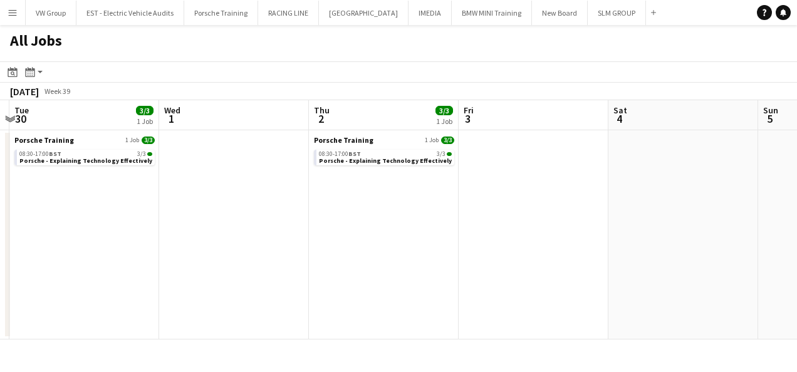
click at [0, 304] on html "Menu Boards Boards Boards All jobs Status Workforce Workforce My Workforce Recr…" at bounding box center [398, 186] width 797 height 372
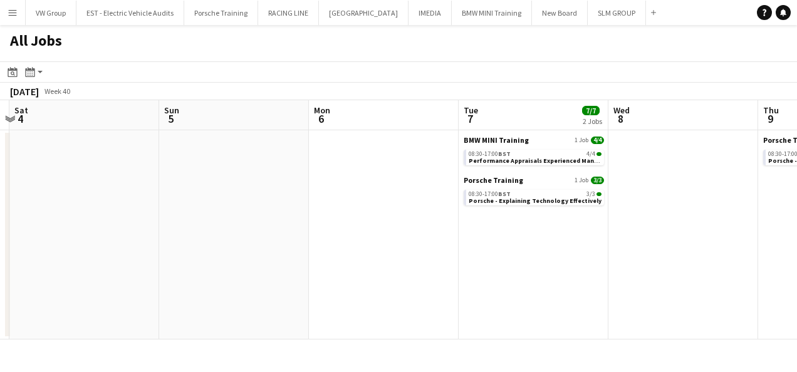
drag, startPoint x: 346, startPoint y: 232, endPoint x: 34, endPoint y: 262, distance: 312.8
click at [33, 264] on app-calendar-viewport "Wed 1 Thu 2 3/3 1 Job Fri 3 Sat 4 Sun 5 Mon 6 Tue 7 7/7 2 Jobs Wed 8 Thu 9 3/3 …" at bounding box center [398, 219] width 797 height 239
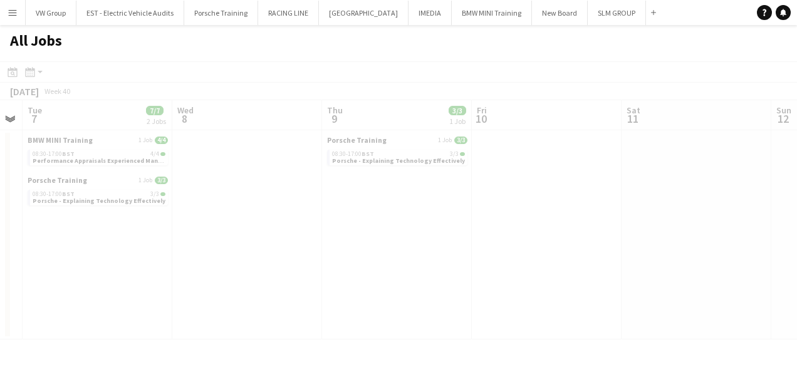
drag, startPoint x: 267, startPoint y: 259, endPoint x: 46, endPoint y: 285, distance: 222.0
click at [0, 294] on html "Menu Boards Boards Boards All jobs Status Workforce Workforce My Workforce Recr…" at bounding box center [398, 186] width 797 height 372
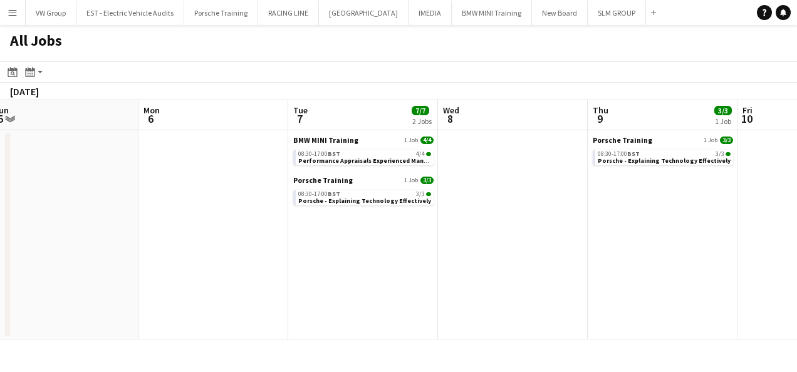
click at [133, 251] on app-calendar-viewport "Fri 3 Sat 4 Sun 5 Mon 6 Tue 7 7/7 2 Jobs Wed 8 Thu 9 3/3 1 Job Fri 10 Sat 11 Su…" at bounding box center [398, 219] width 797 height 239
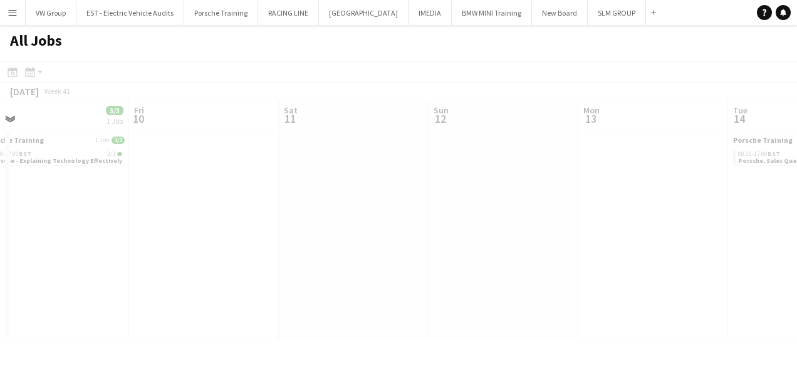
drag, startPoint x: 227, startPoint y: 239, endPoint x: 420, endPoint y: 209, distance: 194.7
click at [155, 251] on app-all-jobs "All Jobs Date picker AUG 2025 AUG 2025 Monday M Tuesday T Wednesday W Thursday …" at bounding box center [398, 182] width 797 height 314
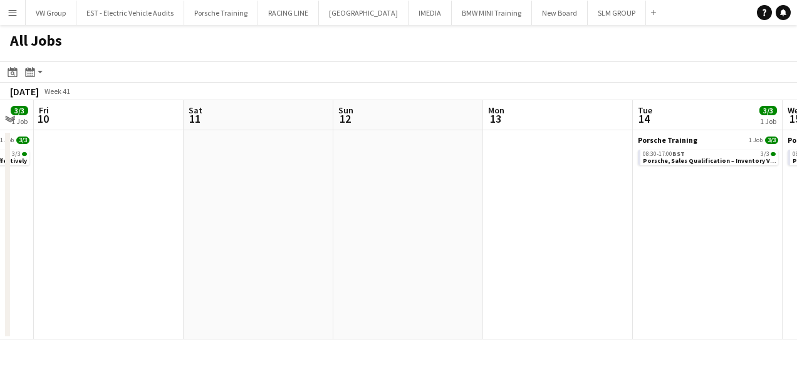
drag, startPoint x: 487, startPoint y: 207, endPoint x: 176, endPoint y: 238, distance: 312.9
click at [93, 266] on app-calendar-viewport "Tue 7 7/7 2 Jobs Wed 8 Thu 9 3/3 1 Job Fri 10 Sat 11 Sun 12 Mon 13 Tue 14 3/3 1…" at bounding box center [398, 219] width 797 height 239
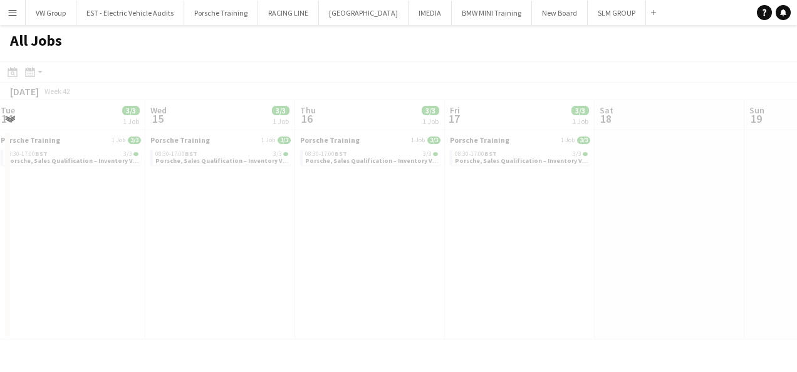
drag, startPoint x: 158, startPoint y: 240, endPoint x: 107, endPoint y: 258, distance: 53.9
click at [105, 259] on app-all-jobs "All Jobs Date picker AUG 2025 AUG 2025 Monday M Tuesday T Wednesday W Thursday …" at bounding box center [398, 182] width 797 height 314
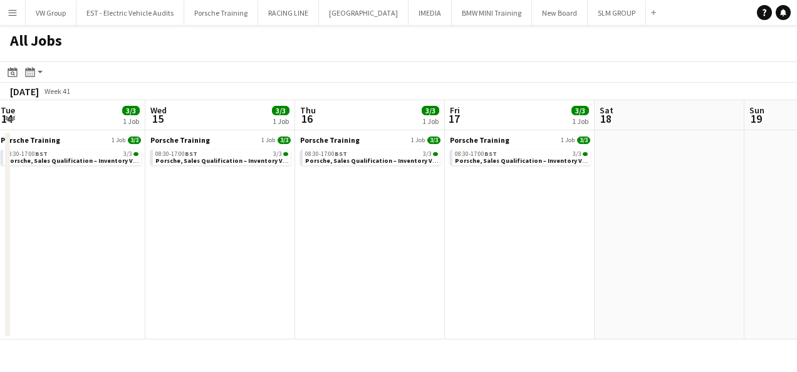
drag, startPoint x: 198, startPoint y: 222, endPoint x: 238, endPoint y: 207, distance: 42.6
click at [114, 244] on app-calendar-viewport "Sun 12 Mon 13 Tue 14 3/3 1 Job Wed 15 3/3 1 Job Thu 16 3/3 1 Job Fri 17 3/3 1 J…" at bounding box center [398, 219] width 797 height 239
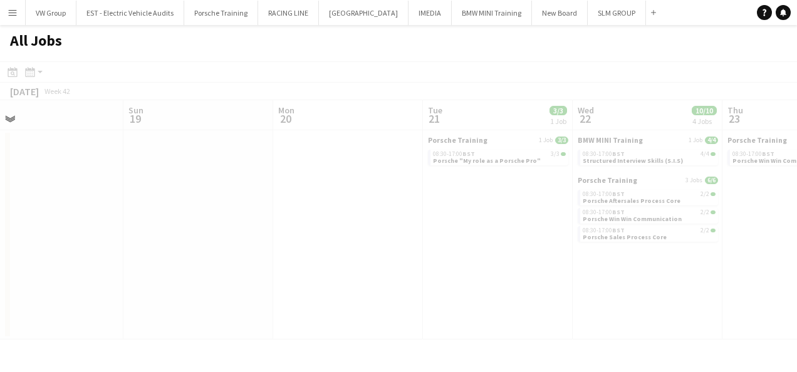
drag, startPoint x: 477, startPoint y: 194, endPoint x: 441, endPoint y: 207, distance: 38.0
click at [441, 208] on app-all-jobs "All Jobs Date picker AUG 2025 AUG 2025 Monday M Tuesday T Wednesday W Thursday …" at bounding box center [398, 182] width 797 height 314
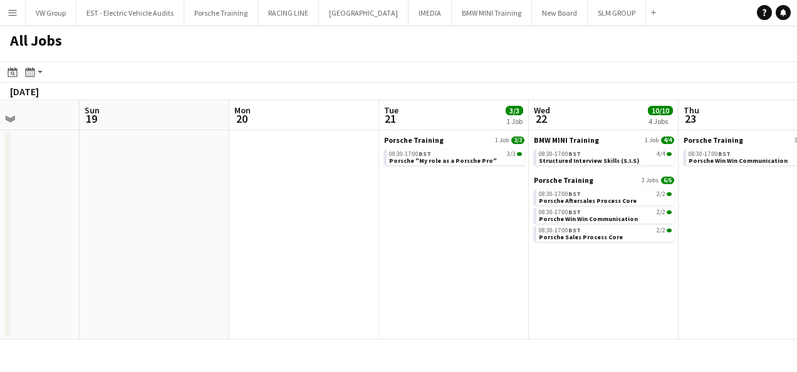
click at [420, 209] on app-calendar-viewport "Thu 16 3/3 1 Job Fri 17 3/3 1 Job Sat 18 Sun 19 Mon 20 Tue 21 3/3 1 Job Wed 22 …" at bounding box center [398, 219] width 797 height 239
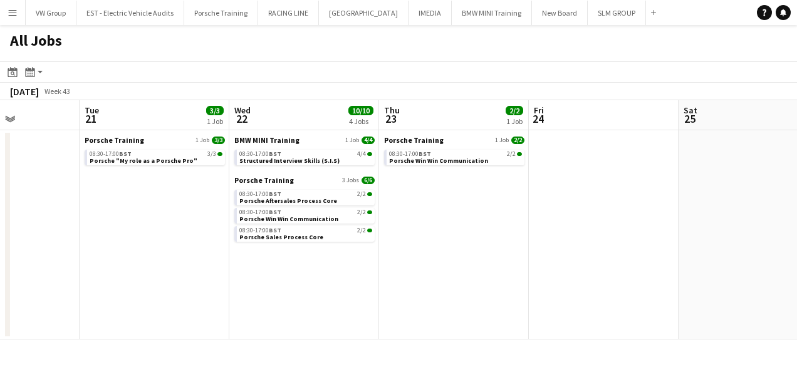
scroll to position [0, 371]
click at [375, 242] on app-all-jobs "All Jobs Date picker AUG 2025 AUG 2025 Monday M Tuesday T Wednesday W Thursday …" at bounding box center [398, 182] width 797 height 314
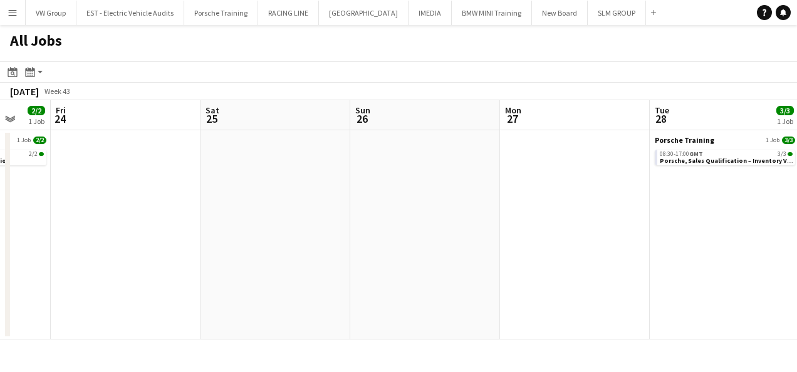
drag, startPoint x: 565, startPoint y: 187, endPoint x: 423, endPoint y: 213, distance: 144.0
click at [417, 214] on app-calendar-viewport "Mon 20 Tue 21 3/3 1 Job Wed 22 10/10 4 Jobs Thu 23 2/2 1 Job Fri 24 Sat 25 Sun …" at bounding box center [398, 219] width 797 height 239
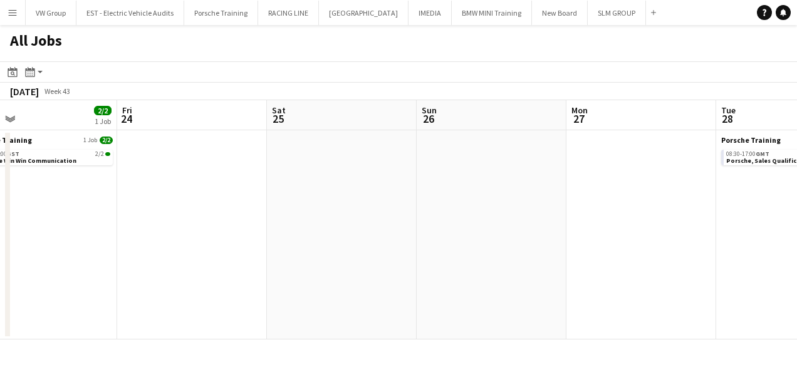
drag, startPoint x: 334, startPoint y: 270, endPoint x: 301, endPoint y: 274, distance: 33.5
click at [298, 276] on app-calendar-viewport "Mon 20 Tue 21 3/3 1 Job Wed 22 10/10 4 Jobs Thu 23 2/2 1 Job Fri 24 Sat 25 Sun …" at bounding box center [398, 219] width 797 height 239
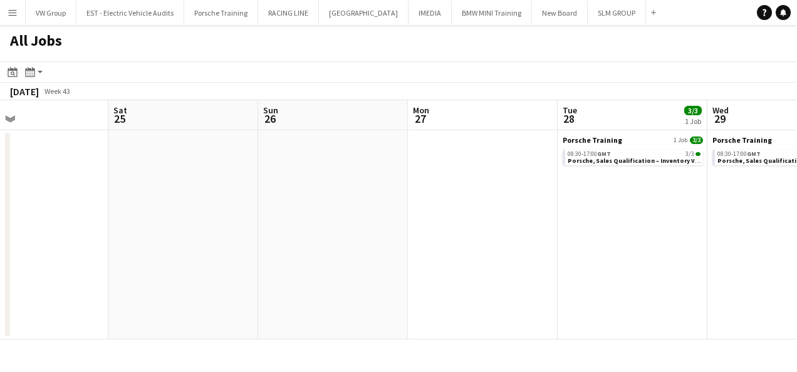
click at [350, 269] on app-all-jobs "All Jobs Date picker AUG 2025 AUG 2025 Monday M Tuesday T Wednesday W Thursday …" at bounding box center [398, 182] width 797 height 314
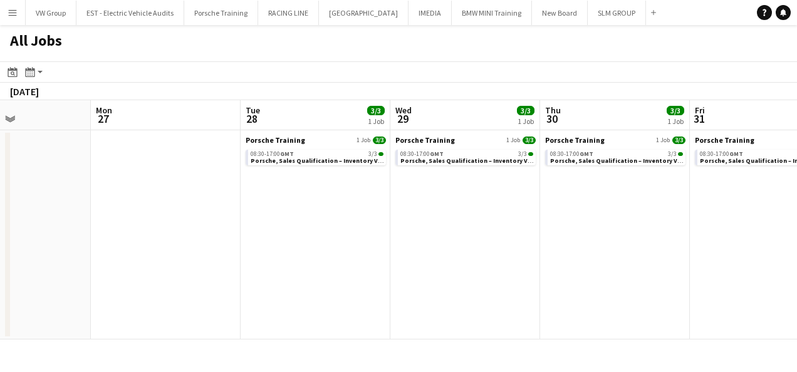
drag, startPoint x: 452, startPoint y: 222, endPoint x: 325, endPoint y: 264, distance: 134.1
click at [324, 265] on app-calendar-viewport "Fri 24 Sat 25 Sun 26 Mon 27 Tue 28 3/3 1 Job Wed 29 3/3 1 Job Thu 30 3/3 1 Job …" at bounding box center [398, 219] width 797 height 239
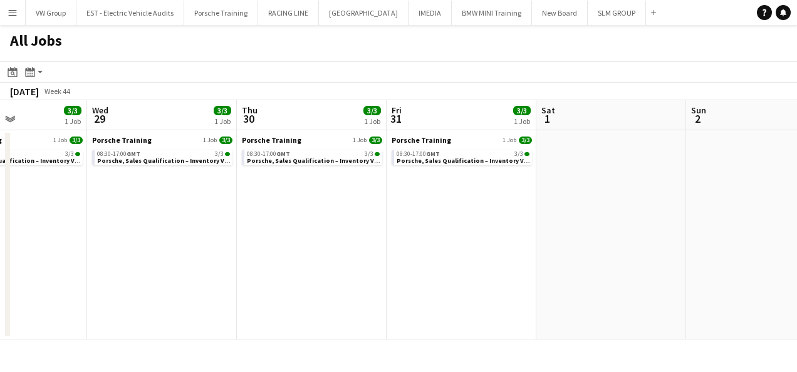
drag, startPoint x: 332, startPoint y: 254, endPoint x: 403, endPoint y: 239, distance: 72.8
click at [333, 252] on app-calendar-viewport "Sun 26 Mon 27 Tue 28 3/3 1 Job Wed 29 3/3 1 Job Thu 30 3/3 1 Job Fri 31 3/3 1 J…" at bounding box center [398, 219] width 797 height 239
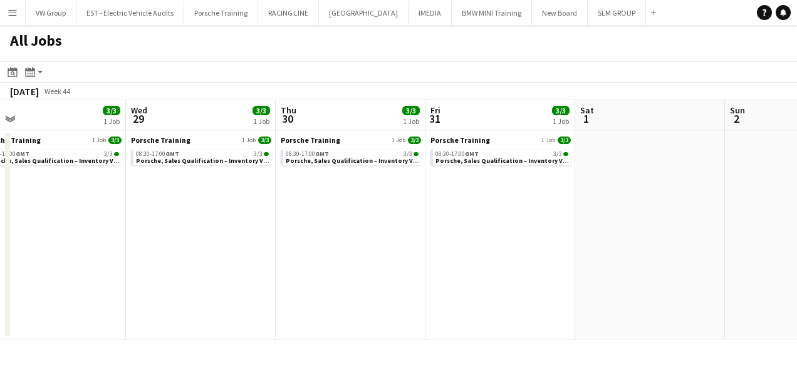
click at [358, 234] on app-all-jobs "All Jobs Date picker AUG 2025 AUG 2025 Monday M Tuesday T Wednesday W Thursday …" at bounding box center [398, 182] width 797 height 314
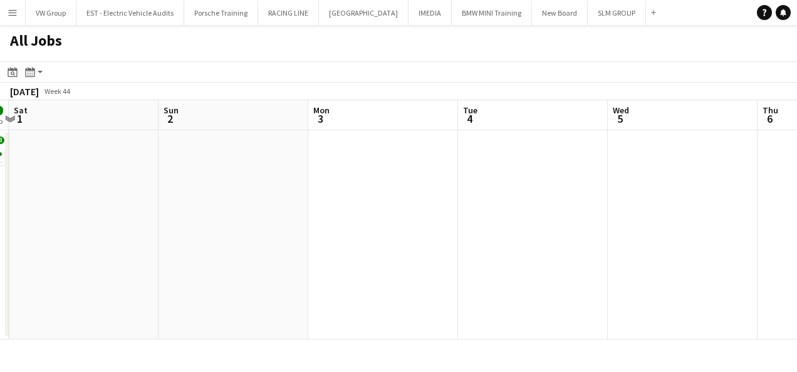
drag, startPoint x: 328, startPoint y: 246, endPoint x: 314, endPoint y: 251, distance: 14.7
click at [314, 251] on app-calendar-viewport "Tue 28 3/3 1 Job Wed 29 3/3 1 Job Thu 30 3/3 1 Job Fri 31 3/3 1 Job Sat 1 Sun 2…" at bounding box center [398, 219] width 797 height 239
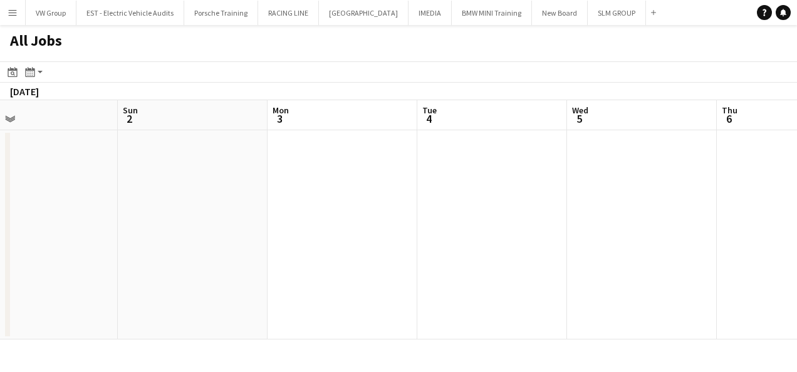
click at [286, 257] on app-all-jobs "All Jobs Date picker AUG 2025 AUG 2025 Monday M Tuesday T Wednesday W Thursday …" at bounding box center [398, 182] width 797 height 314
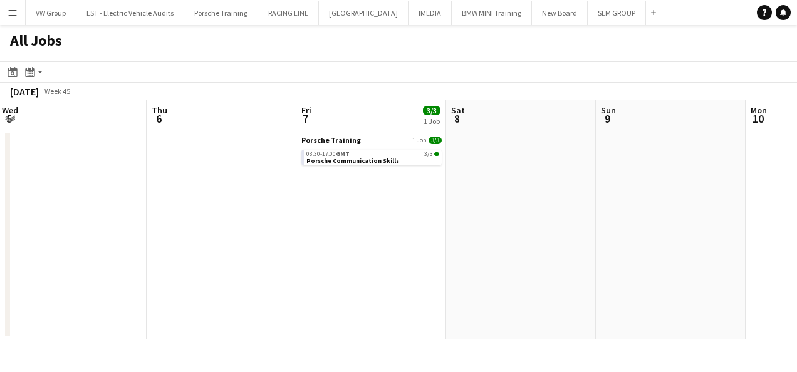
click at [338, 237] on app-calendar-viewport "Mon 3 Tue 4 Wed 5 Thu 6 Fri 7 3/3 1 Job Sat 8 Sun 9 Mon 10 Tue 11 3/3 1 Job Wed…" at bounding box center [398, 219] width 797 height 239
click at [309, 246] on app-all-jobs "All Jobs Date picker AUG 2025 AUG 2025 Monday M Tuesday T Wednesday W Thursday …" at bounding box center [398, 182] width 797 height 314
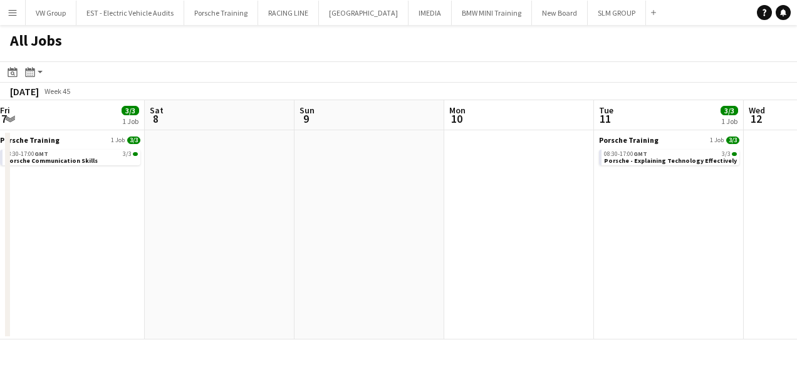
drag, startPoint x: 353, startPoint y: 222, endPoint x: 317, endPoint y: 233, distance: 38.0
click at [317, 233] on app-calendar-viewport "Wed 5 Thu 6 Fri 7 3/3 1 Job Sat 8 Sun 9 Mon 10 Tue 11 3/3 1 Job Wed 12 Thu 13 3…" at bounding box center [398, 219] width 797 height 239
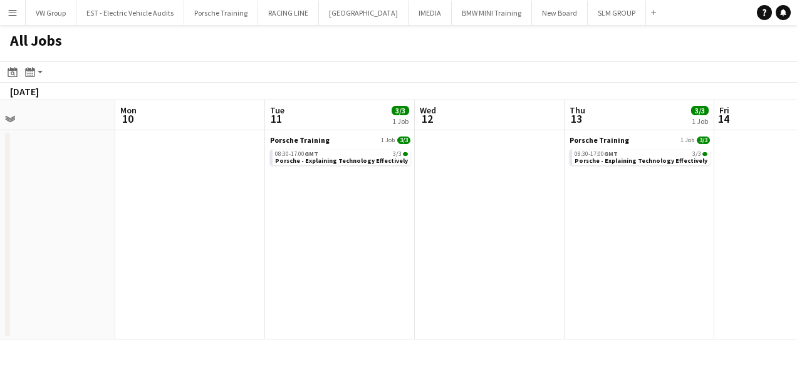
click at [285, 251] on app-all-jobs "All Jobs Date picker AUG 2025 AUG 2025 Monday M Tuesday T Wednesday W Thursday …" at bounding box center [398, 182] width 797 height 314
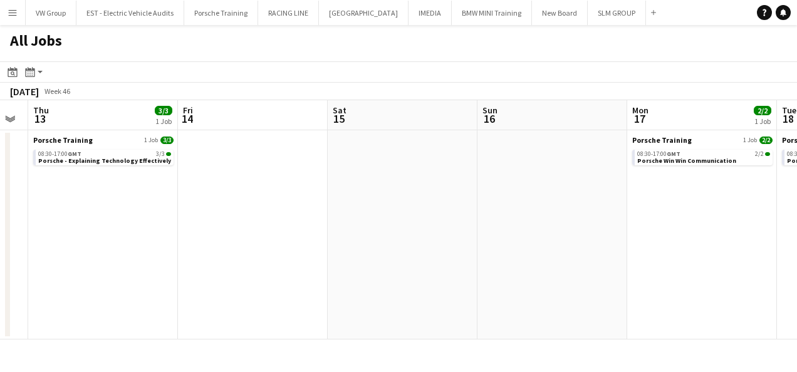
drag
click at [303, 244] on app-calendar-viewport "Sun 9 Mon 10 Tue 11 3/3 1 Job Wed 12 Thu 13 3/3 1 Job Fri 14 Sat 15 Sun 16 Mon …" at bounding box center [398, 219] width 797 height 239
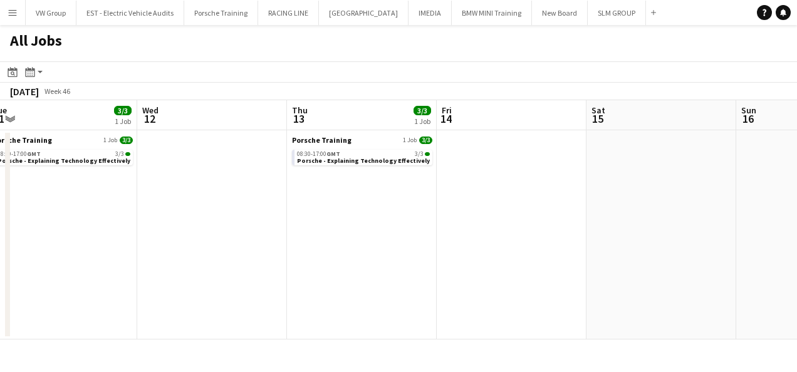
click at [337, 227] on app-all-jobs "All Jobs Date picker AUG 2025 AUG 2025 Monday M Tuesday T Wednesday W Thursday …" at bounding box center [398, 182] width 797 height 314
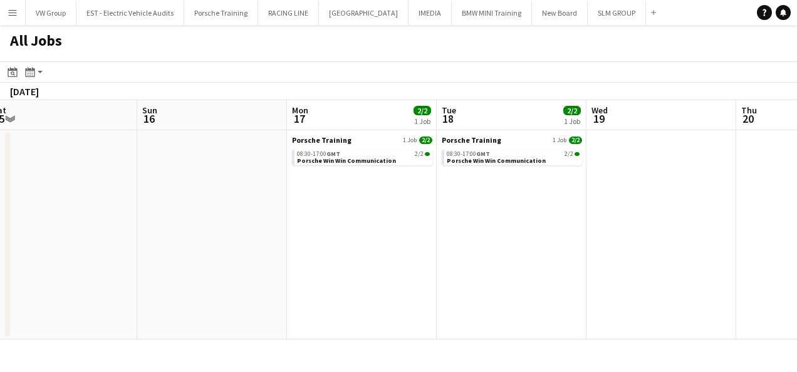
click at [324, 222] on app-calendar-viewport "Thu 13 3/3 1 Job Fri 14 Sat 15 Sun 16 Mon 17 2/2 1 Job Tue 18 2/2 1 Job Wed 19 …" at bounding box center [398, 219] width 797 height 239
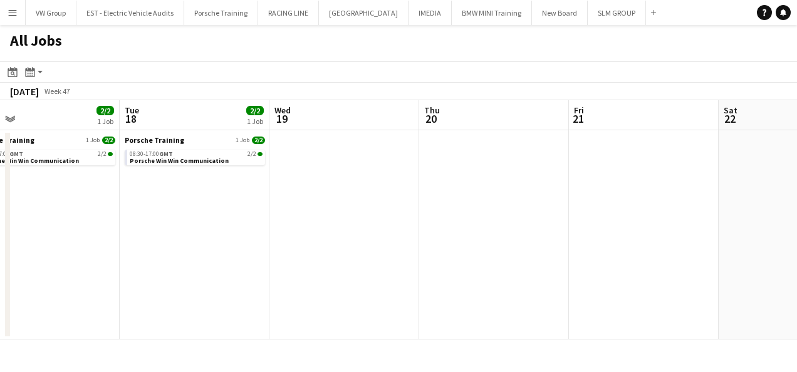
click at [316, 209] on app-all-jobs "All Jobs Date picker AUG 2025 AUG 2025 Monday M Tuesday T Wednesday W Thursday …" at bounding box center [398, 182] width 797 height 314
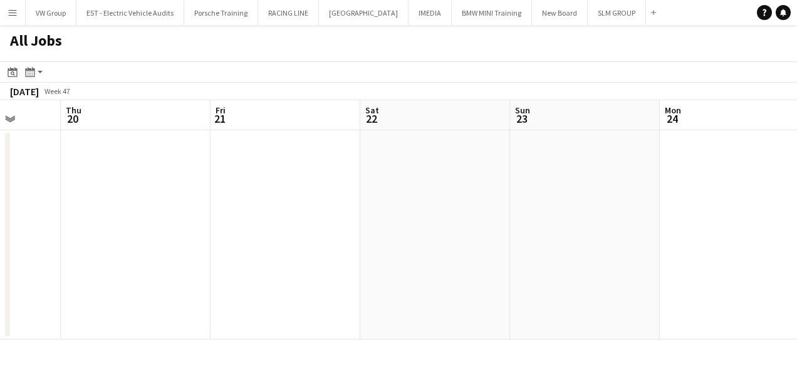
click at [210, 242] on app-calendar-viewport "Mon 17 2/2 1 Job Tue 18 2/2 1 Job Wed 19 Thu 20 Fri 21 Sat 22 Sun 23 Mon 24 Tue…" at bounding box center [398, 219] width 797 height 239
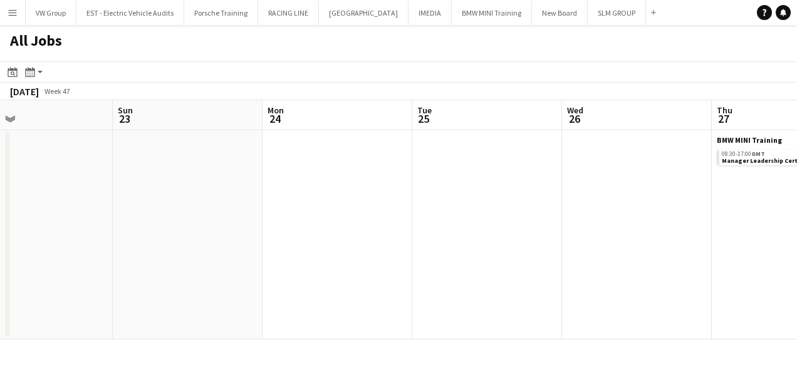
click at [356, 189] on app-calendar-viewport "Wed 19 Thu 20 Fri 21 Sat 22 Sun 23 Mon 24 Tue 25 Wed 26 Thu 27 4/4 1 Job Fri 28…" at bounding box center [398, 219] width 797 height 239
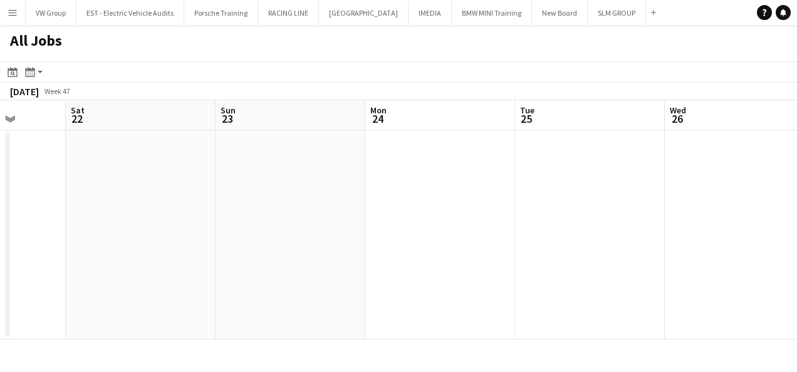
click at [401, 218] on app-all-jobs "All Jobs Date picker AUG 2025 AUG 2025 Monday M Tuesday T Wednesday W Thursday …" at bounding box center [398, 182] width 797 height 314
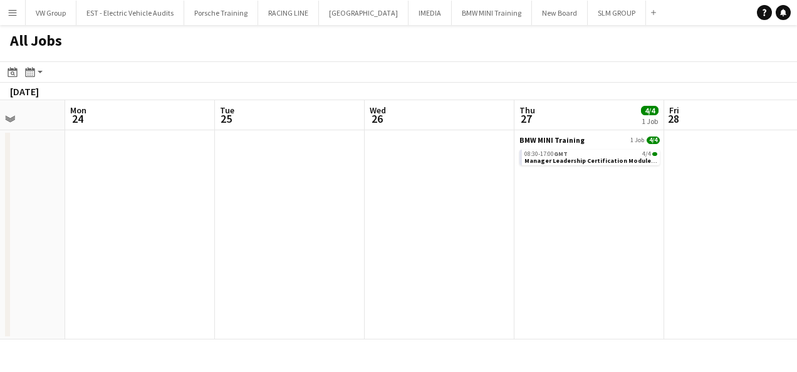
click at [392, 223] on app-calendar-viewport "Fri 21 Sat 22 Sun 23 Mon 24 Tue 25 Wed 26 Thu 27 4/4 1 Job Fri 28 Sat 29 Sun 30…" at bounding box center [398, 219] width 797 height 239
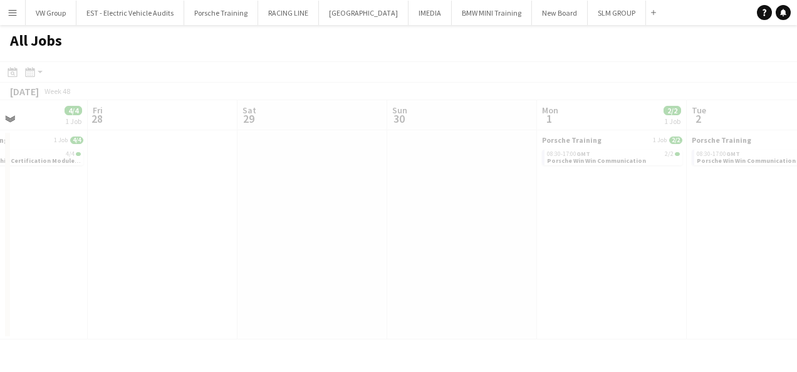
click at [356, 233] on app-all-jobs "All Jobs Date picker AUG 2025 AUG 2025 Monday M Tuesday T Wednesday W Thursday …" at bounding box center [398, 182] width 797 height 314
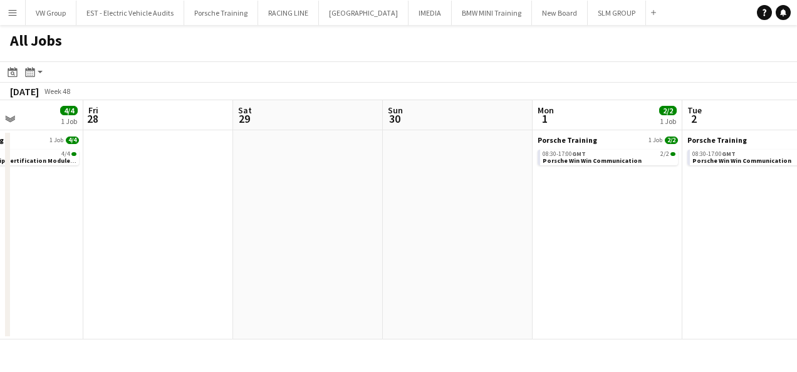
click at [383, 220] on app-calendar-viewport "Tue 25 Wed 26 Thu 27 4/4 1 Job Fri 28 Sat 29 Sun 30 Mon 1 2/2 1 Job Tue 2 2/2 1…" at bounding box center [398, 219] width 797 height 239
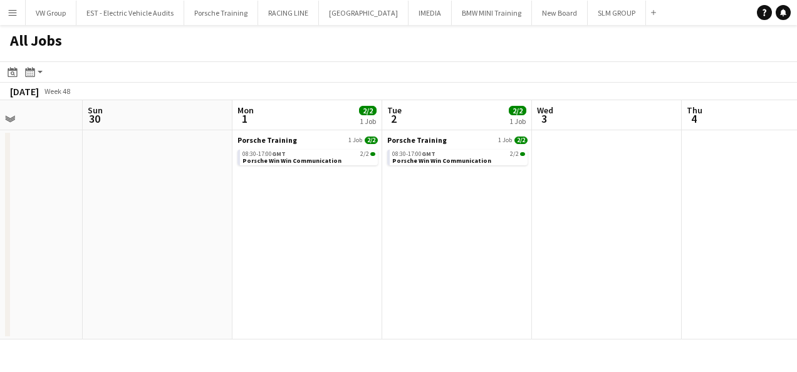
click at [393, 219] on app-calendar-viewport "Thu 27 4/4 1 Job Fri 28 Sat 29 Sun 30 Mon 1 2/2 1 Job Tue 2 2/2 1 Job Wed 3 Thu…" at bounding box center [398, 219] width 797 height 239
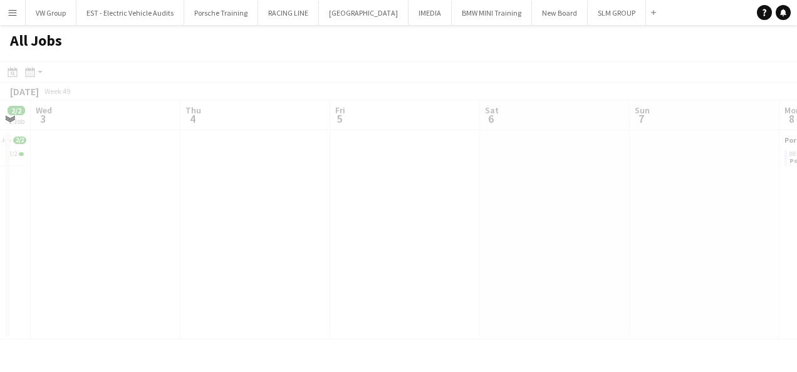
click at [426, 202] on app-all-jobs "All Jobs Date picker AUG 2025 AUG 2025 Monday M Tuesday T Wednesday W Thursday …" at bounding box center [398, 182] width 797 height 314
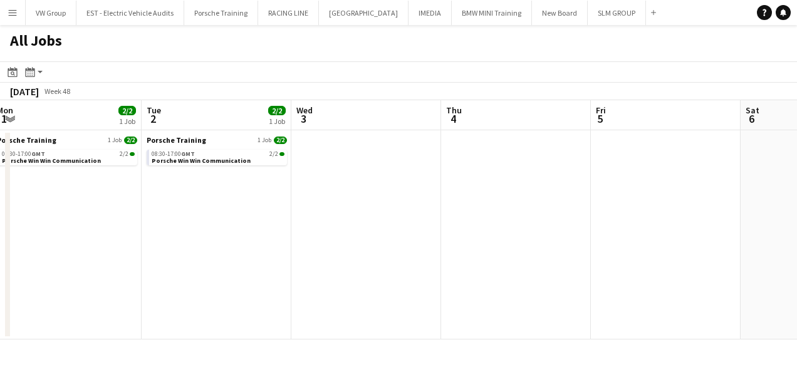
click at [408, 204] on app-calendar-viewport "Sat 29 Sun 30 Mon 1 2/2 1 Job Tue 2 2/2 1 Job Wed 3 Thu 4 Fri 5 Sat 6 Sun 7 Mon…" at bounding box center [398, 219] width 797 height 239
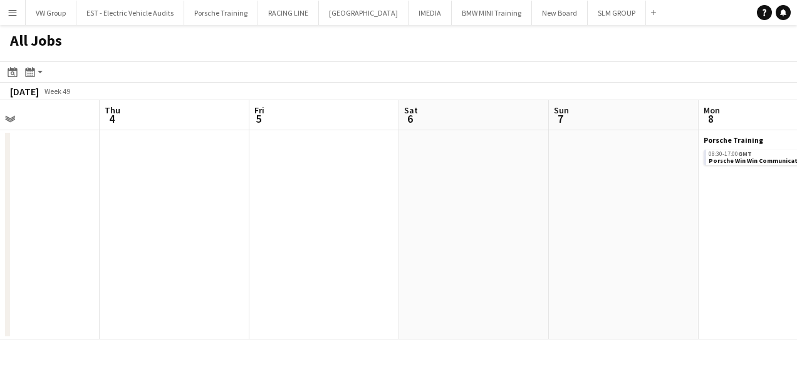
click at [371, 221] on app-all-jobs "All Jobs Date picker AUG 2025 AUG 2025 Monday M Tuesday T Wednesday W Thursday …" at bounding box center [398, 182] width 797 height 314
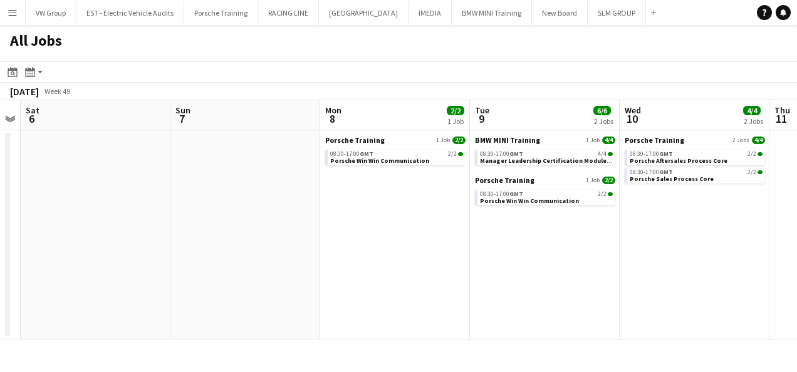
click at [374, 217] on app-calendar-viewport "Wed 3 Thu 4 Fri 5 Sat 6 Sun 7 Mon 8 2/2 1 Job Tue 9 6/6 2 Jobs Wed 10 4/4 2 Job…" at bounding box center [398, 219] width 797 height 239
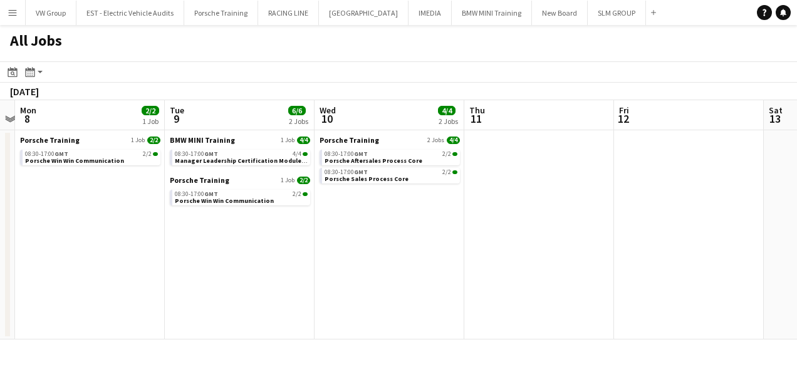
click at [440, 191] on app-all-jobs "All Jobs Date picker AUG 2025 AUG 2025 Monday M Tuesday T Wednesday W Thursday …" at bounding box center [398, 182] width 797 height 314
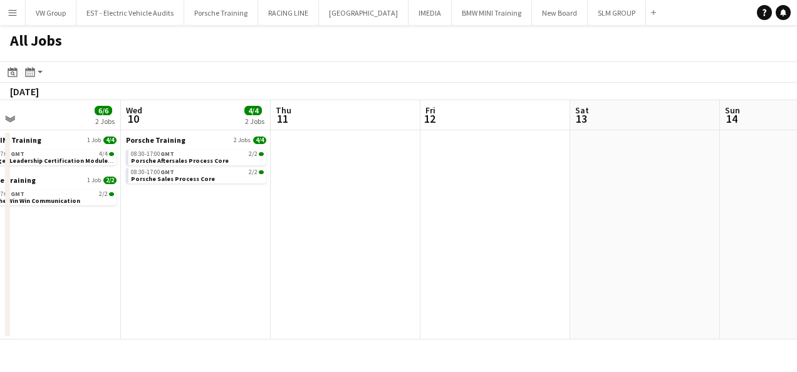
click at [774, 179] on app-calendar-viewport "Sun 7 Mon 8 2/2 1 Job Tue 9 6/6 2 Jobs Wed 10 4/4 2 Jobs Thu 11 Fri 12 Sat 13 S…" at bounding box center [398, 219] width 797 height 239
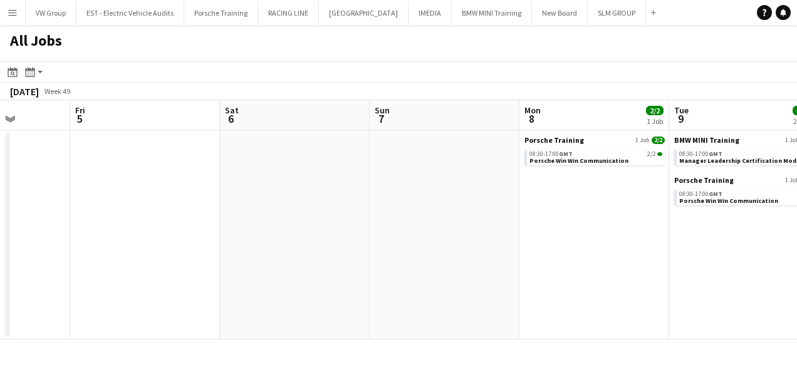
click at [715, 209] on app-calendar-viewport "Wed 3 Thu 4 Fri 5 Sat 6 Sun 7 Mon 8 2/2 1 Job Tue 9 6/6 2 Jobs Wed 10 4/4 2 Job…" at bounding box center [398, 219] width 797 height 239
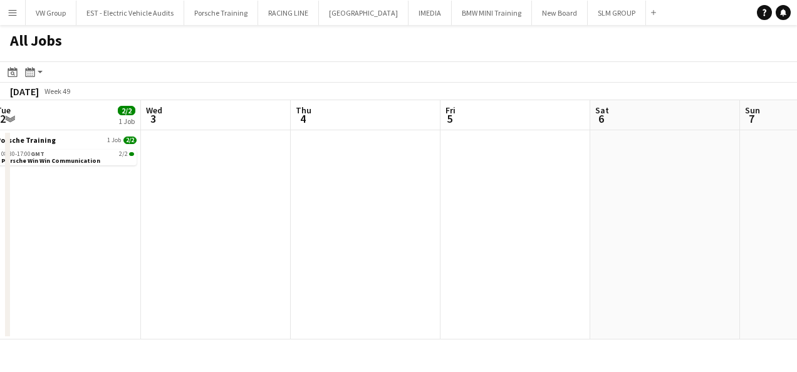
click at [713, 198] on app-calendar-viewport "Sun 30 Mon 1 2/2 1 Job Tue 2 2/2 1 Job Wed 3 Thu 4 Fri 5 Sat 6 Sun 7 Mon 8 2/2 …" at bounding box center [398, 219] width 797 height 239
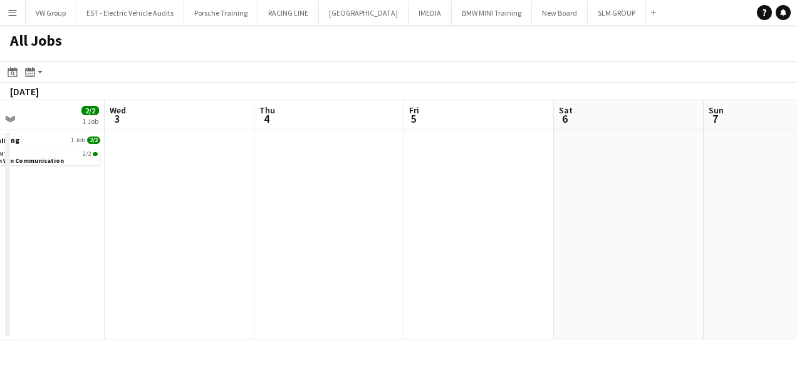
click at [642, 222] on app-calendar-viewport "Sun 30 Mon 1 2/2 1 Job Tue 2 2/2 1 Job Wed 3 Thu 4 Fri 5 Sat 6 Sun 7 Mon 8 2/2 …" at bounding box center [398, 219] width 797 height 239
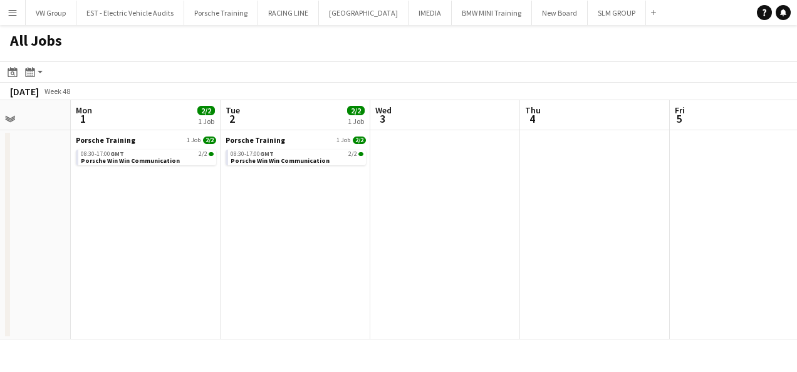
click at [559, 202] on app-calendar-viewport "Fri 28 Sat 29 Sun 30 Mon 1 2/2 1 Job Tue 2 2/2 1 Job Wed 3 Thu 4 Fri 5 Sat 6 Su…" at bounding box center [398, 219] width 797 height 239
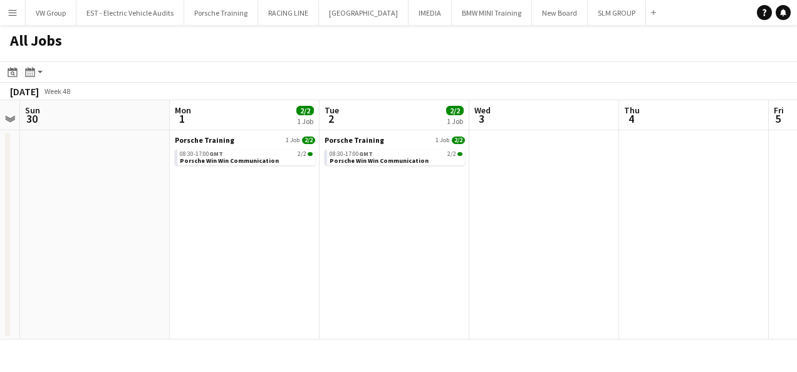
click at [292, 271] on app-calendar-viewport "Wed 26 Thu 27 4/4 1 Job Fri 28 Sat 29 Sun 30 Mon 1 2/2 1 Job Tue 2 2/2 1 Job We…" at bounding box center [398, 219] width 797 height 239
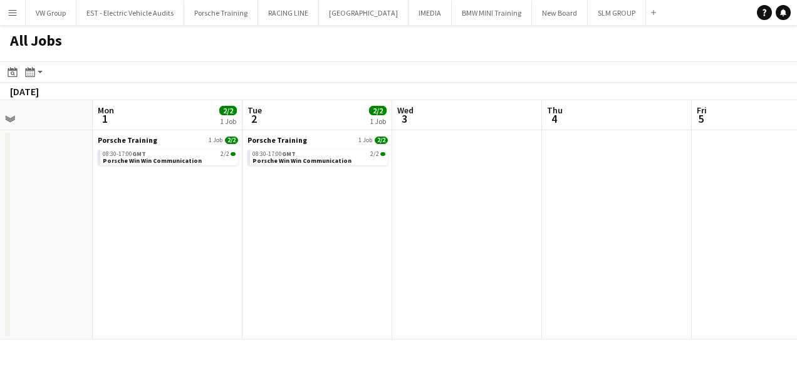
click at [242, 285] on app-calendar-viewport "Fri 28 Sat 29 Sun 30 Mon 1 2/2 1 Job Tue 2 2/2 1 Job Wed 3 Thu 4 Fri 5 Sat 6 Su…" at bounding box center [398, 219] width 797 height 239
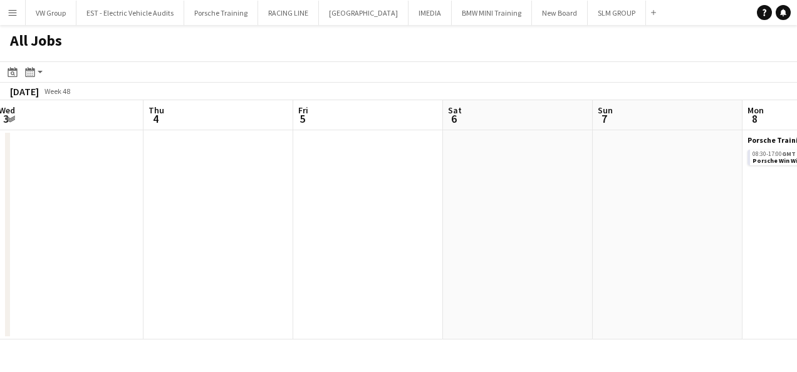
click at [279, 272] on app-calendar-viewport "Sun 30 Mon 1 2/2 1 Job Tue 2 2/2 1 Job Wed 3 Thu 4 Fri 5 Sat 6 Sun 7 Mon 8 2/2 …" at bounding box center [398, 219] width 797 height 239
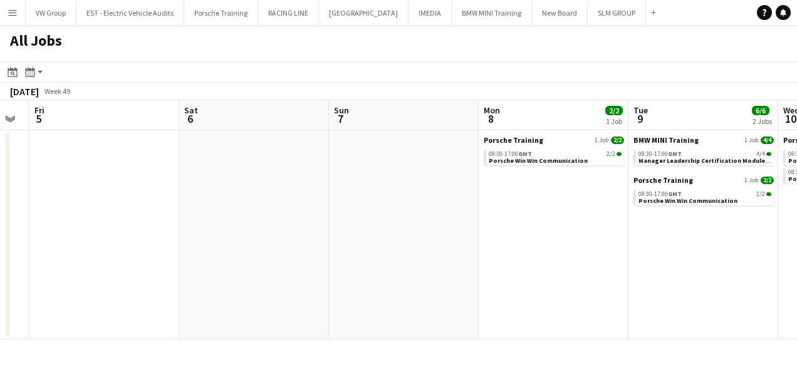
click at [309, 259] on app-calendar-viewport "Tue 2 2/2 1 Job Wed 3 Thu 4 Fri 5 Sat 6 Sun 7 Mon 8 2/2 1 Job Tue 9 6/6 2 Jobs …" at bounding box center [398, 219] width 797 height 239
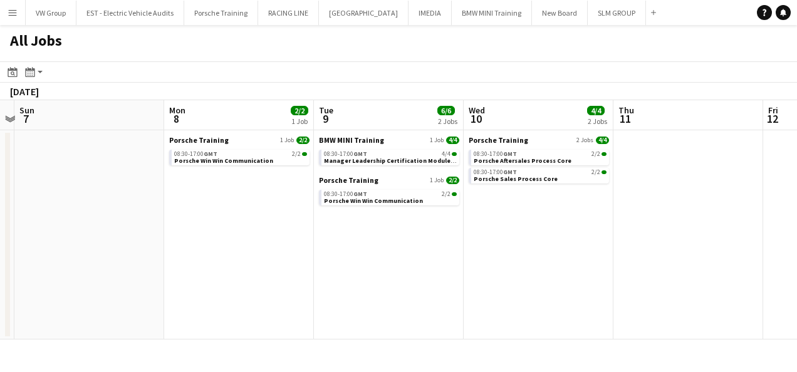
click at [254, 262] on app-calendar-viewport "Thu 4 Fri 5 Sat 6 Sun 7 Mon 8 2/2 1 Job Tue 9 6/6 2 Jobs Wed 10 4/4 2 Jobs Thu …" at bounding box center [398, 219] width 797 height 239
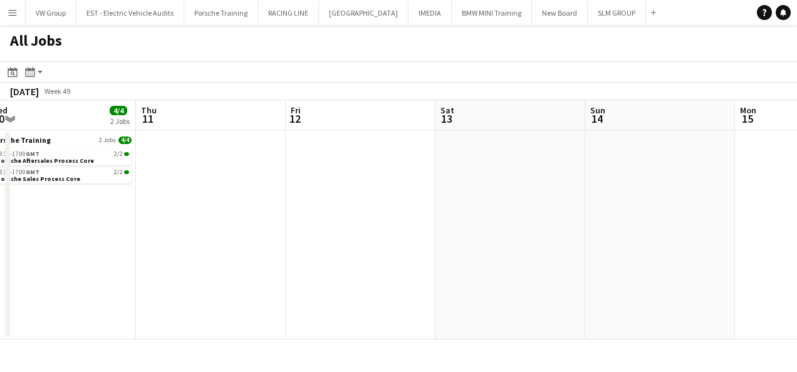
click at [324, 228] on app-calendar-viewport "Sun 7 Mon 8 2/2 1 Job Tue 9 6/6 2 Jobs Wed 10 4/4 2 Jobs Thu 11 Fri 12 Sat 13 S…" at bounding box center [398, 219] width 797 height 239
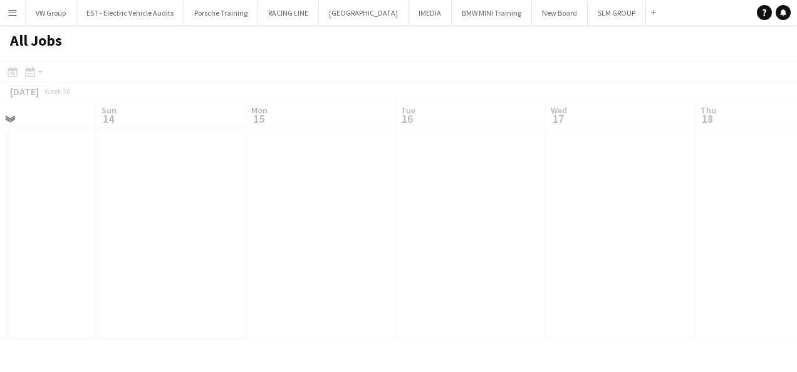
click at [317, 239] on app-all-jobs "All Jobs Date picker AUG 2025 AUG 2025 Monday M Tuesday T Wednesday W Thursday …" at bounding box center [398, 182] width 797 height 314
click at [371, 209] on app-calendar-viewport "Thu 11 Fri 12 Sat 13 Sun 14 Mon 15 Tue 16 Wed 17 Thu 18 Fri 19 Sat 20 Sun 21" at bounding box center [398, 219] width 797 height 239
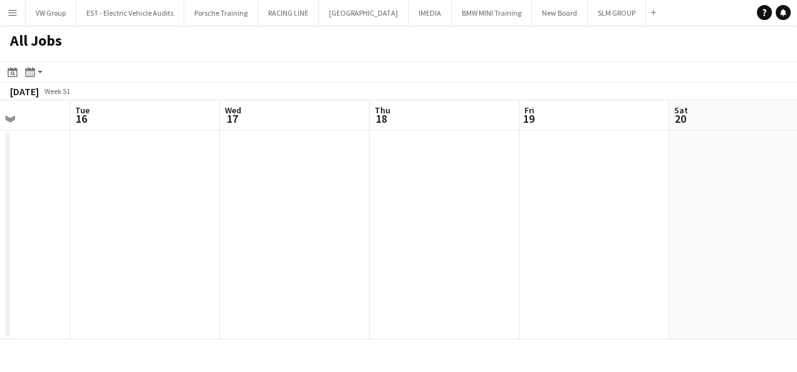
click at [362, 210] on app-all-jobs "All Jobs Date picker AUG 2025 AUG 2025 Monday M Tuesday T Wednesday W Thursday …" at bounding box center [398, 182] width 797 height 314
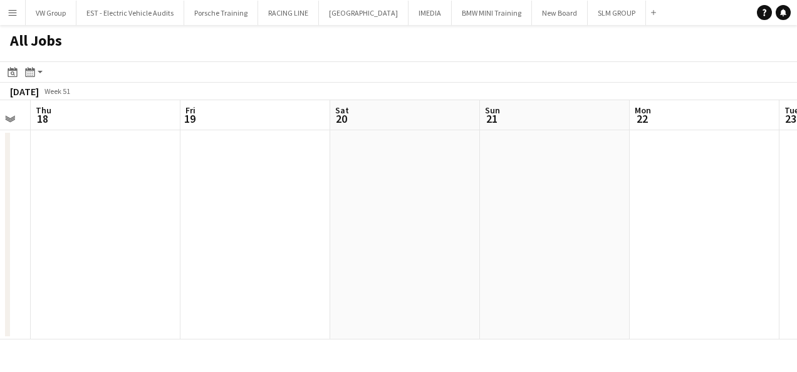
click at [363, 207] on app-calendar-viewport "Mon 15 Tue 16 Wed 17 Thu 18 Fri 19 Sat 20 Sun 21 Mon 22 Tue 23 Wed 24 Thu 25" at bounding box center [398, 219] width 797 height 239
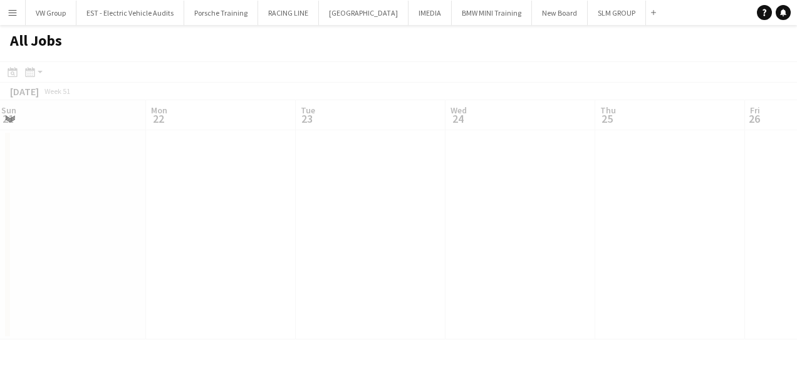
click at [399, 188] on app-all-jobs "All Jobs Date picker AUG 2025 AUG 2025 Monday M Tuesday T Wednesday W Thursday …" at bounding box center [398, 182] width 797 height 314
click at [388, 187] on app-calendar-viewport "Fri 19 Sat 20 Sun 21 Mon 22 Tue 23 Wed 24 Thu 25 Fri 26 Sat 27 Sun 28 Mon 29" at bounding box center [398, 219] width 797 height 239
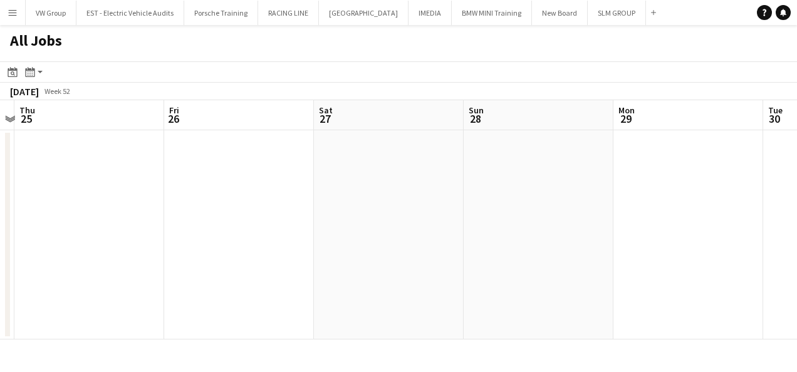
click at [388, 183] on app-all-jobs "All Jobs Date picker AUG 2025 AUG 2025 Monday M Tuesday T Wednesday W Thursday …" at bounding box center [398, 182] width 797 height 314
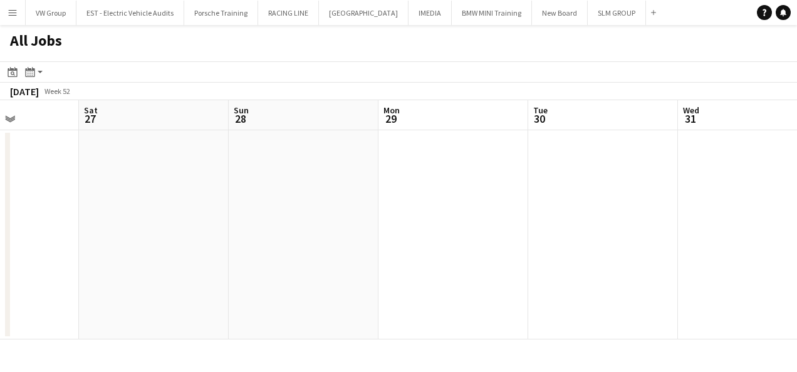
click at [441, 172] on app-calendar-viewport "Tue 23 Wed 24 Thu 25 Fri 26 Sat 27 Sun 28 Mon 29 Tue 30 Wed 31 Thu 1 Fri 2" at bounding box center [398, 219] width 797 height 239
click at [363, 177] on app-calendar-viewport "Tue 23 Wed 24 Thu 25 Fri 26 Sat 27 Sun 28 Mon 29 Tue 30 Wed 31 Thu 1 Fri 2" at bounding box center [398, 219] width 797 height 239
click at [395, 157] on app-all-jobs "All Jobs Date picker AUG 2025 AUG 2025 Monday M Tuesday T Wednesday W Thursday …" at bounding box center [398, 182] width 797 height 314
click at [360, 247] on app-calendar-viewport "Sat 27 Sun 28 Mon 29 Tue 30 Wed 31 Thu 1 Fri 2 Sat 3 Sun 4 Mon 5 Tue 6" at bounding box center [398, 219] width 797 height 239
click at [358, 239] on app-calendar-viewport "Wed 31 Thu 1 Fri 2 Sat 3 Sun 4 Mon 5 Tue 6 Wed 7 Thu 8 Fri 9 Sat 10" at bounding box center [398, 219] width 797 height 239
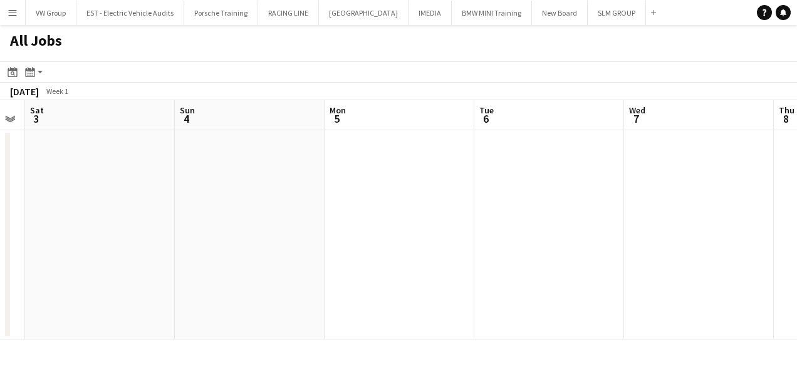
click at [318, 251] on app-calendar-viewport "Wed 31 Thu 1 Fri 2 Sat 3 Sun 4 Mon 5 Tue 6 Wed 7 Thu 8 Fri 9 Sat 10" at bounding box center [398, 219] width 797 height 239
click at [426, 220] on app-all-jobs "All Jobs Date picker AUG 2025 AUG 2025 Monday M Tuesday T Wednesday W Thursday …" at bounding box center [398, 182] width 797 height 314
click at [479, 209] on app-calendar-viewport "Sun 4 Mon 5 Tue 6 Wed 7 Thu 8 Fri 9 Sat 10 Sun 11 Mon 12 Tue 13 Wed 14" at bounding box center [398, 219] width 797 height 239
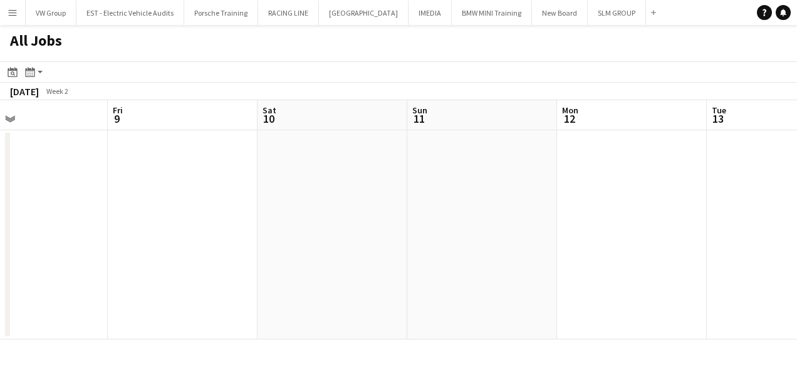
click at [431, 220] on app-all-jobs "All Jobs Date picker AUG 2025 AUG 2025 Monday M Tuesday T Wednesday W Thursday …" at bounding box center [398, 182] width 797 height 314
click at [535, 185] on app-calendar-viewport "Thu 8 Fri 9 Sat 10 Sun 11 Mon 12 Tue 13 Wed 14 Thu 15 Fri 16 Sat 17 Sun 18" at bounding box center [398, 219] width 797 height 239
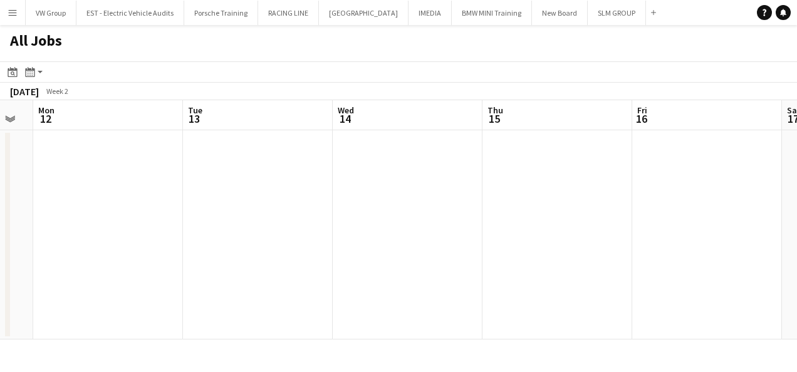
click at [712, 155] on app-calendar-viewport "Thu 8 Fri 9 Sat 10 Sun 11 Mon 12 Tue 13 Wed 14 Thu 15 Fri 16 Sat 17 Sun 18" at bounding box center [398, 219] width 797 height 239
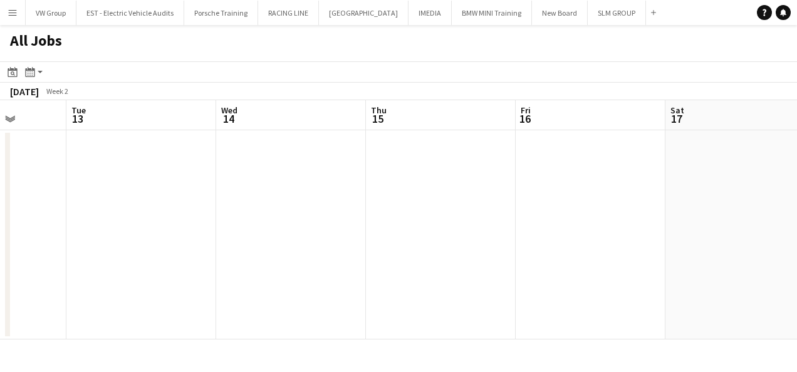
click at [790, 126] on app-calendar-viewport "Sat 10 Sun 11 Mon 12 Tue 13 Wed 14 Thu 15 Fri 16 Sat 17 Sun 18 Mon 19 Tue 20" at bounding box center [398, 219] width 797 height 239
click at [546, 170] on app-calendar-viewport "Fri 9 Sat 10 Sun 11 Mon 12 Tue 13 Wed 14 Thu 15 Fri 16 Sat 17 Sun 18 Mon 19" at bounding box center [398, 219] width 797 height 239
click at [490, 180] on app-calendar-viewport "Fri 9 Sat 10 Sun 11 Mon 12 Tue 13 Wed 14 Thu 15 Fri 16 Sat 17 Sun 18 Mon 19" at bounding box center [398, 219] width 797 height 239
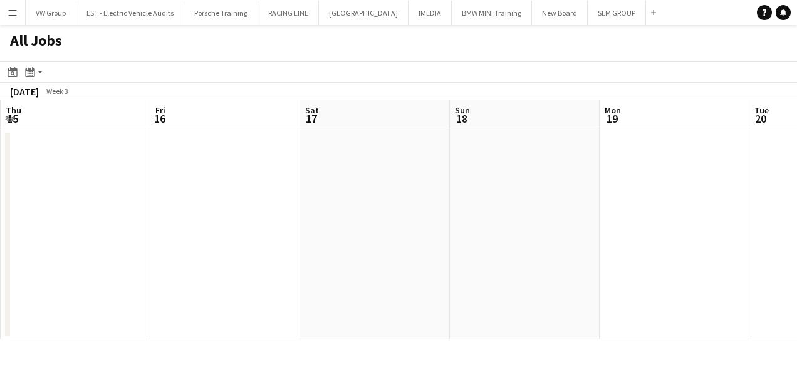
click at [464, 164] on app-calendar-viewport "Sun 11 Mon 12 Tue 13 Wed 14 Thu 15 Fri 16 Sat 17 Sun 18 Mon 19 Tue 20 Wed 21" at bounding box center [398, 219] width 797 height 239
